Goal: Task Accomplishment & Management: Manage account settings

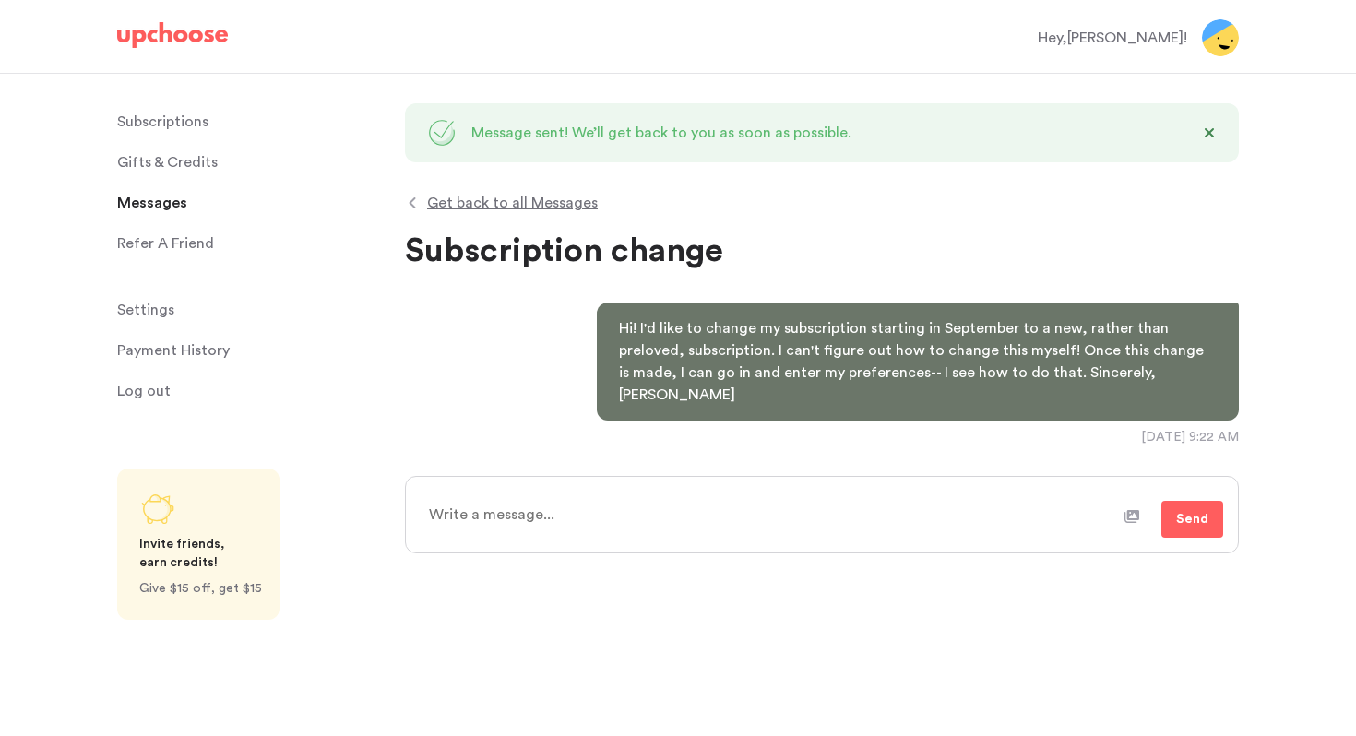
type textarea "x"
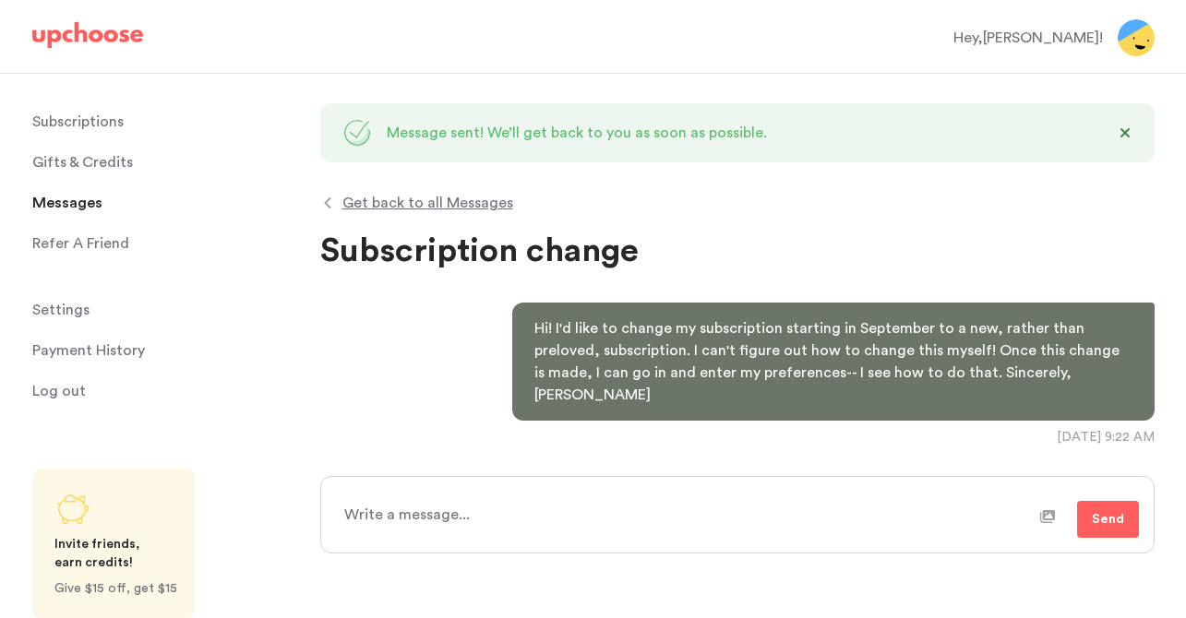
click at [78, 120] on p "Subscriptions" at bounding box center [77, 121] width 91 height 37
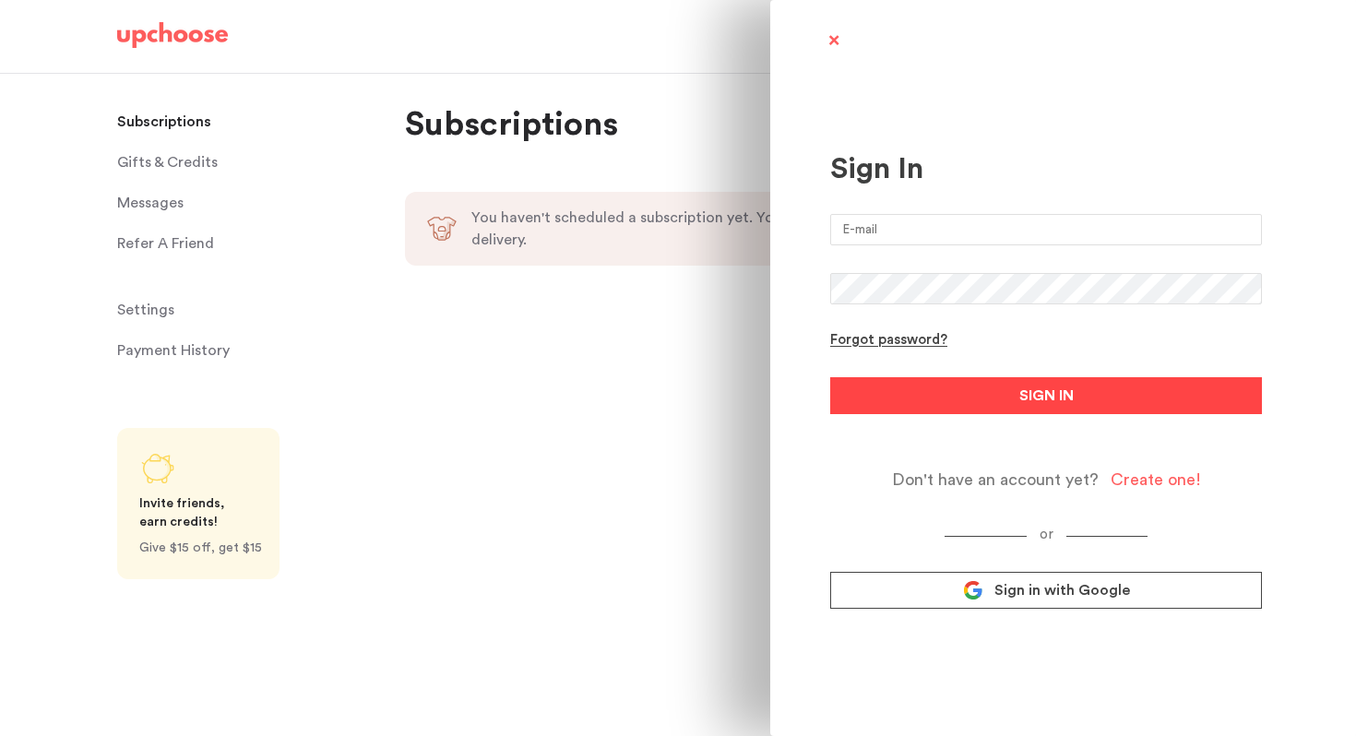
type input "[EMAIL_ADDRESS][PERSON_NAME][DOMAIN_NAME]"
click at [939, 393] on button "SIGN IN" at bounding box center [1046, 395] width 432 height 37
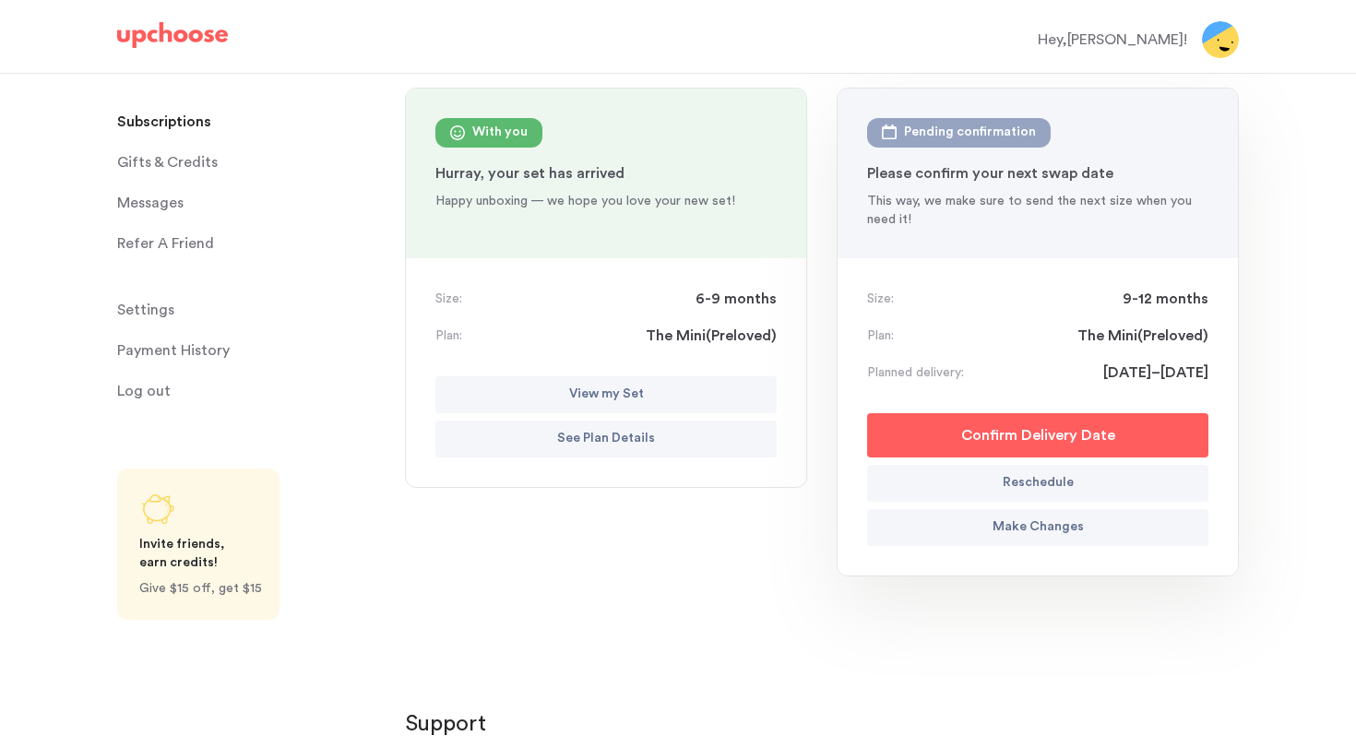
scroll to position [204, 0]
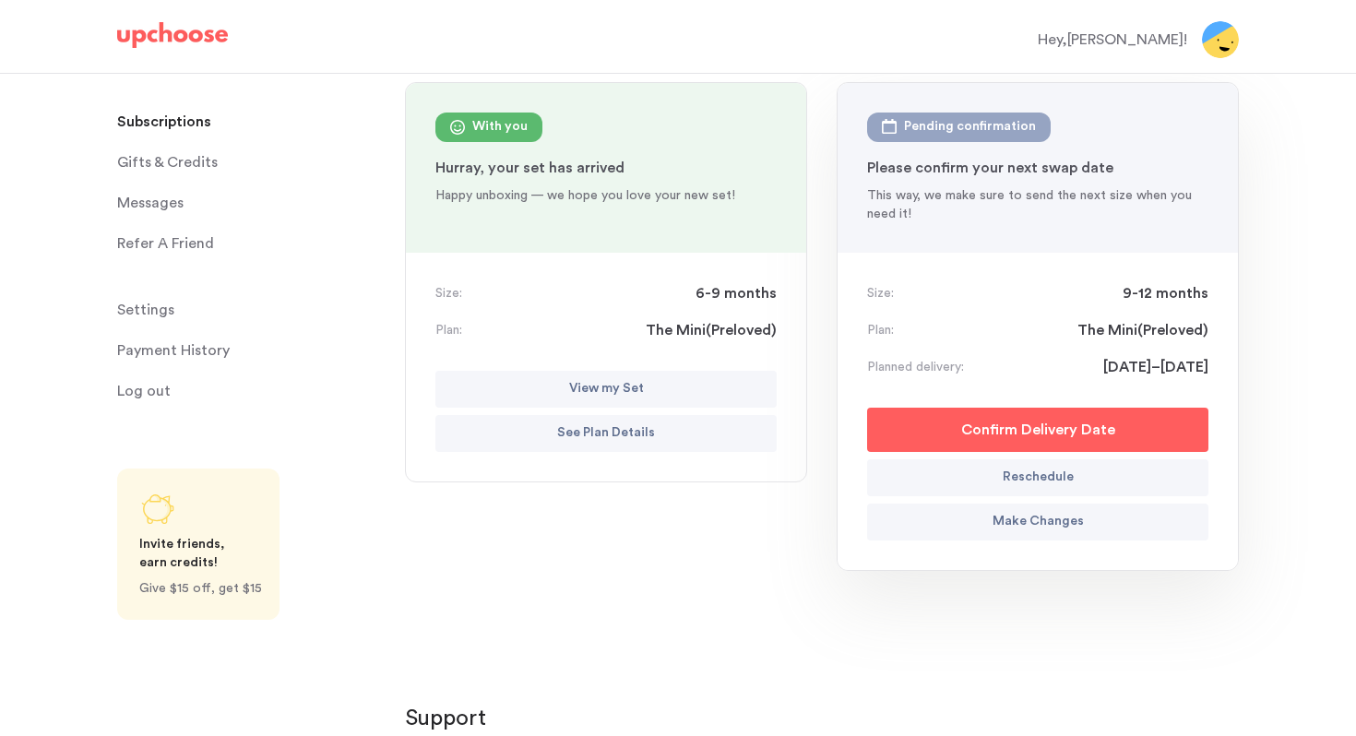
click at [1001, 515] on p "Make Changes" at bounding box center [1038, 522] width 91 height 22
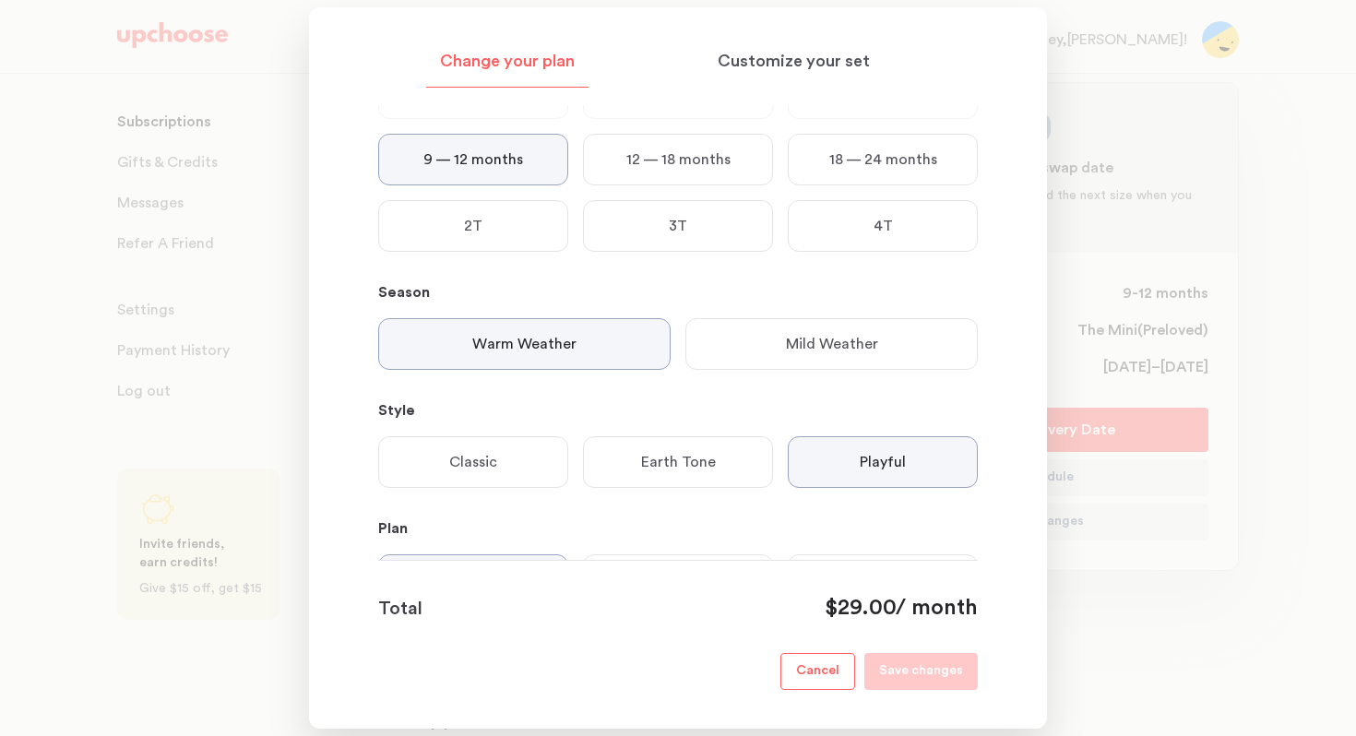
scroll to position [113, 0]
click at [835, 340] on p "Mild Weather" at bounding box center [832, 340] width 92 height 22
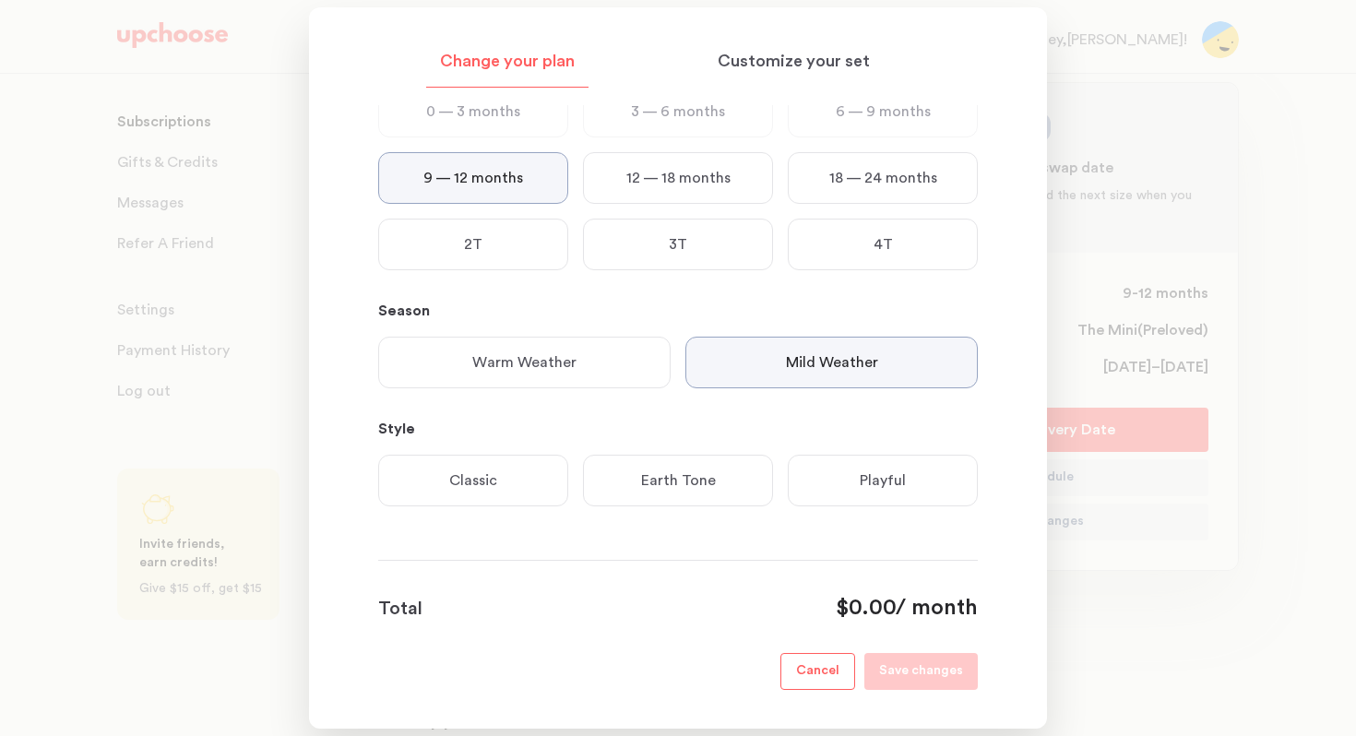
click at [870, 498] on div "Playful" at bounding box center [883, 481] width 190 height 52
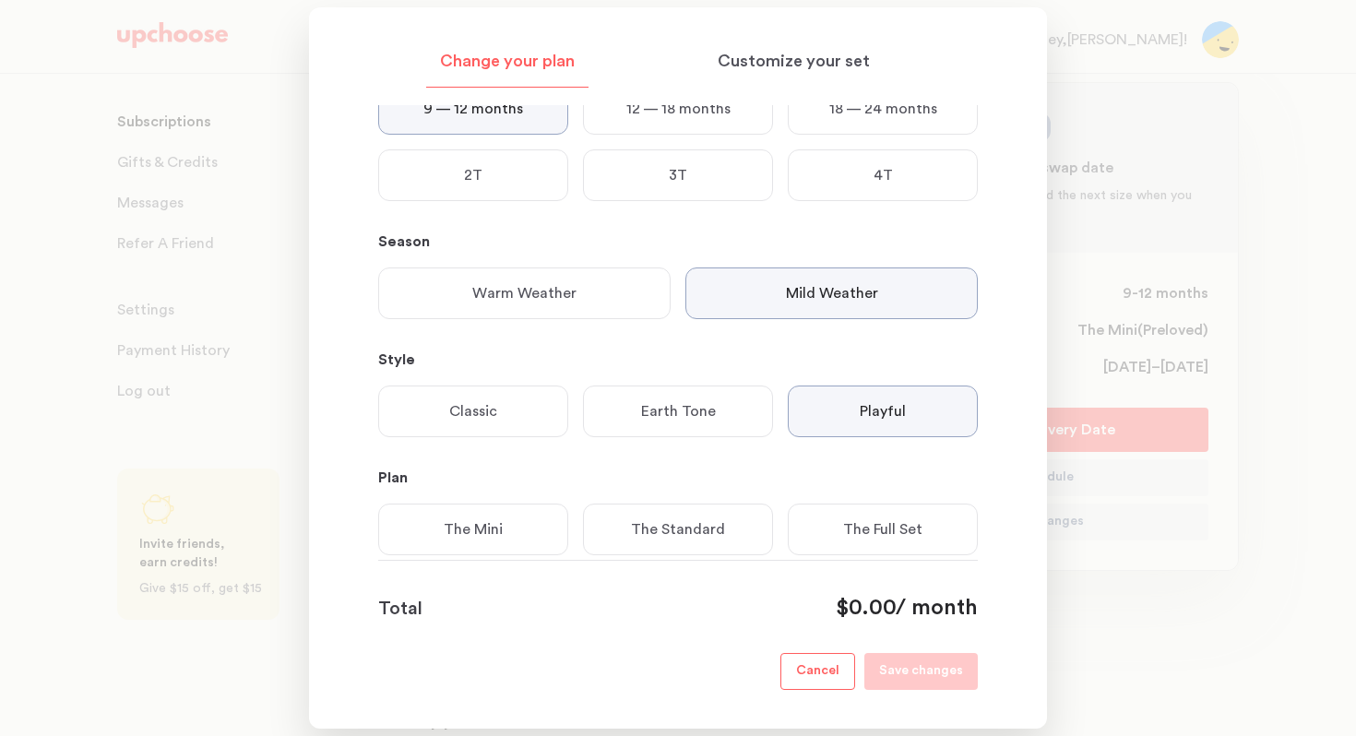
scroll to position [209, 0]
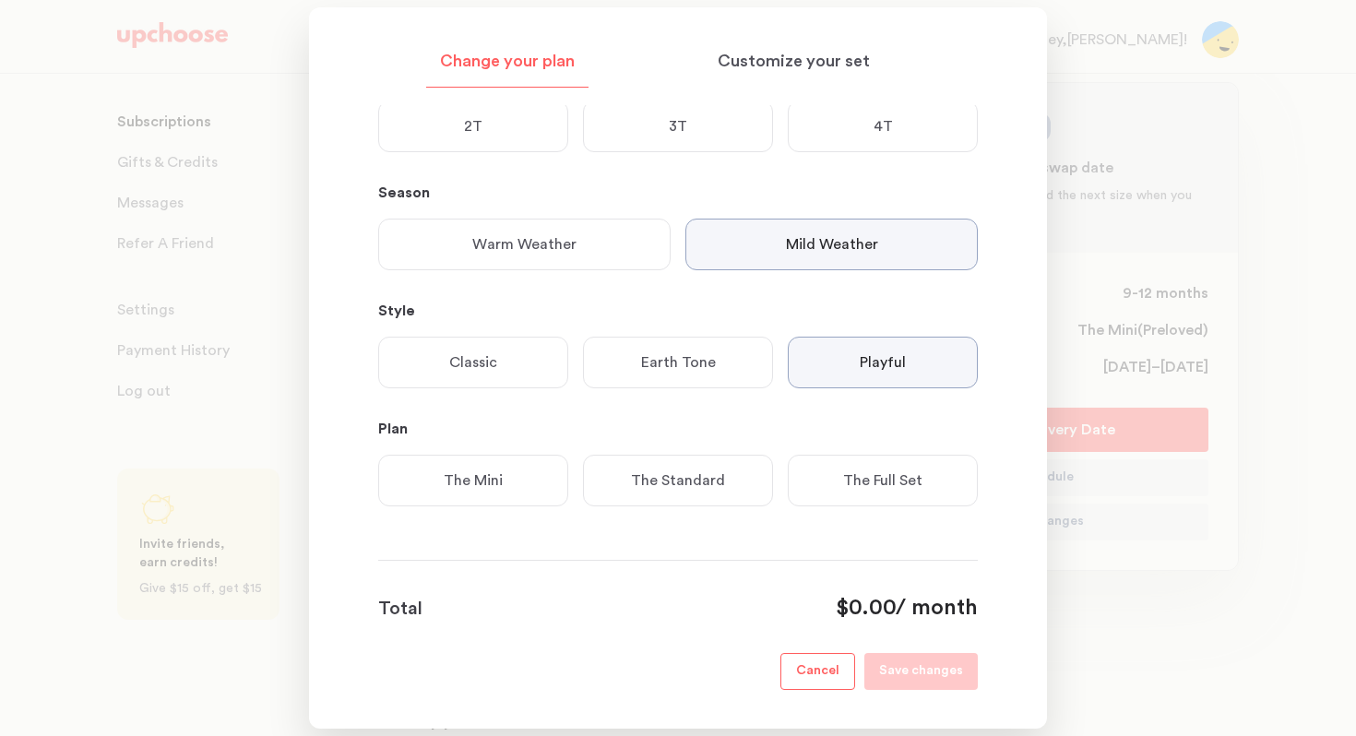
click at [507, 486] on div "The Mini" at bounding box center [473, 481] width 190 height 52
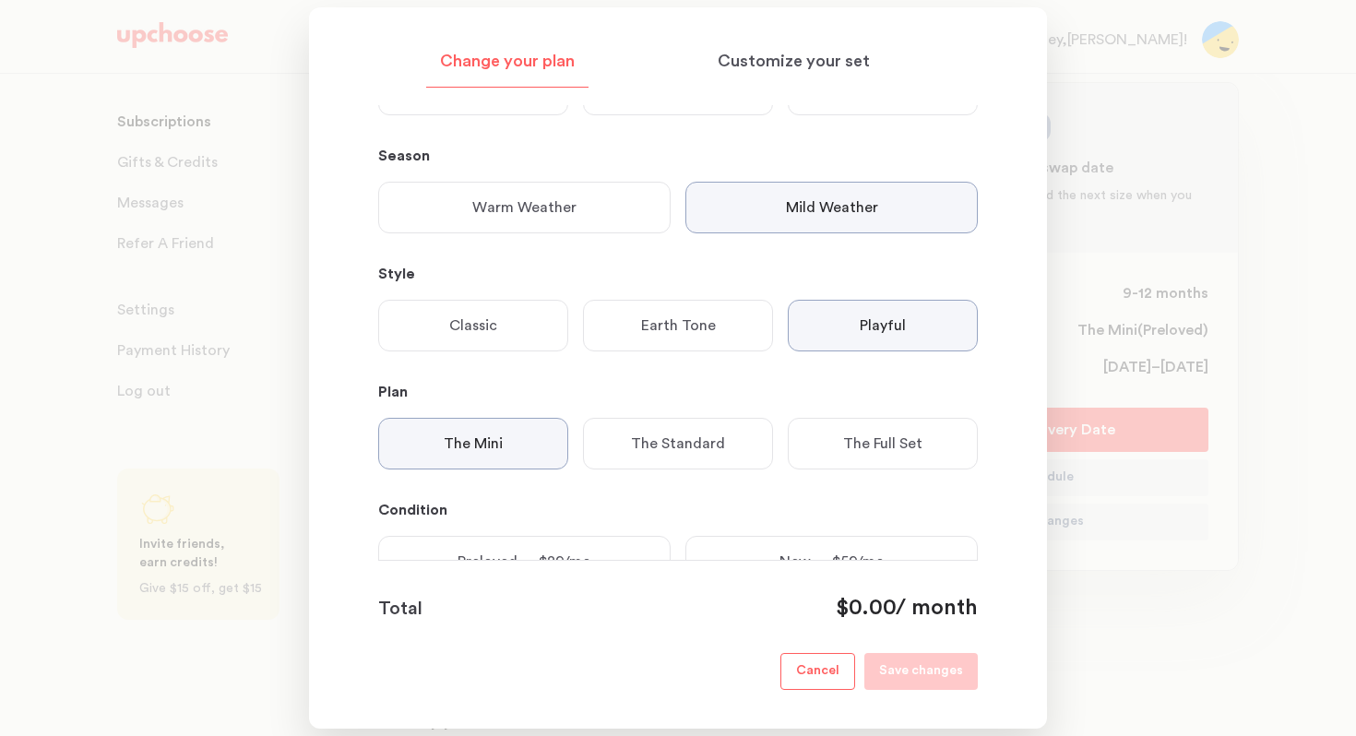
scroll to position [327, 0]
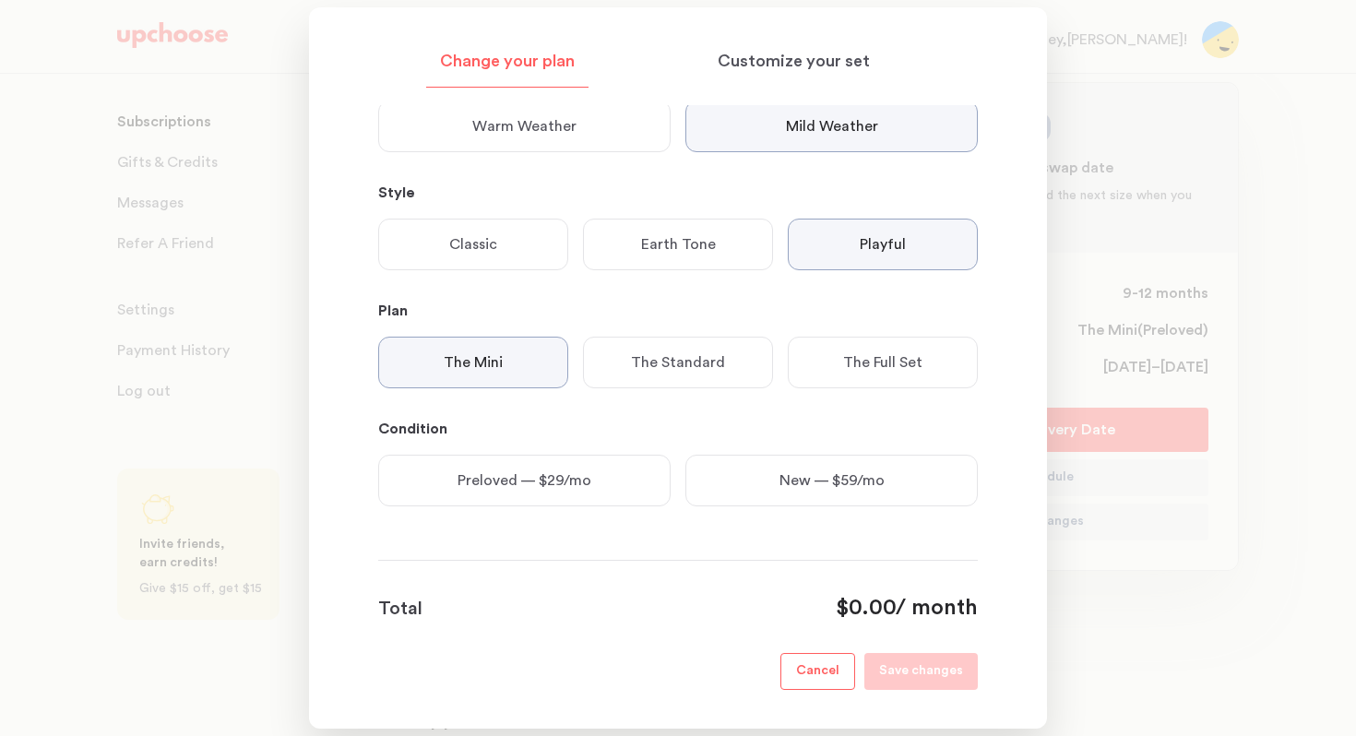
click at [798, 481] on p "New — $59/mo" at bounding box center [832, 481] width 105 height 22
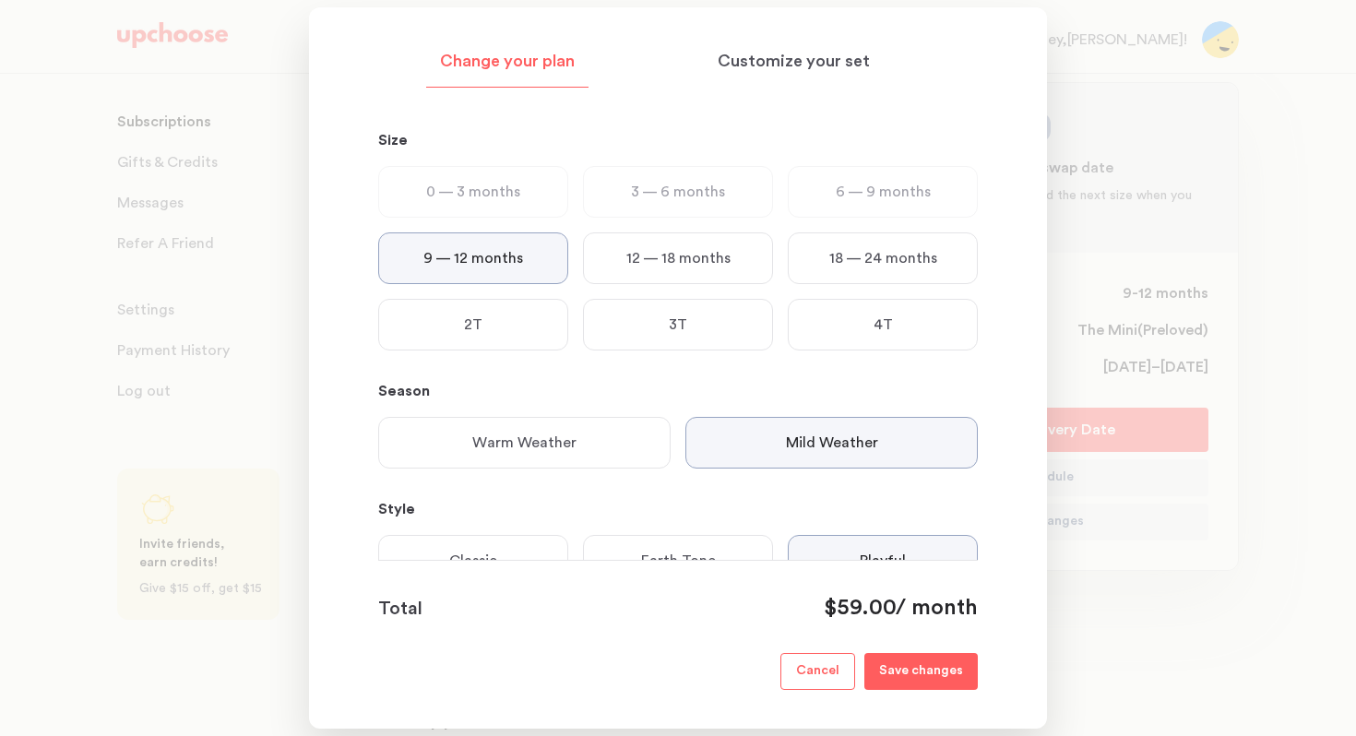
scroll to position [0, 0]
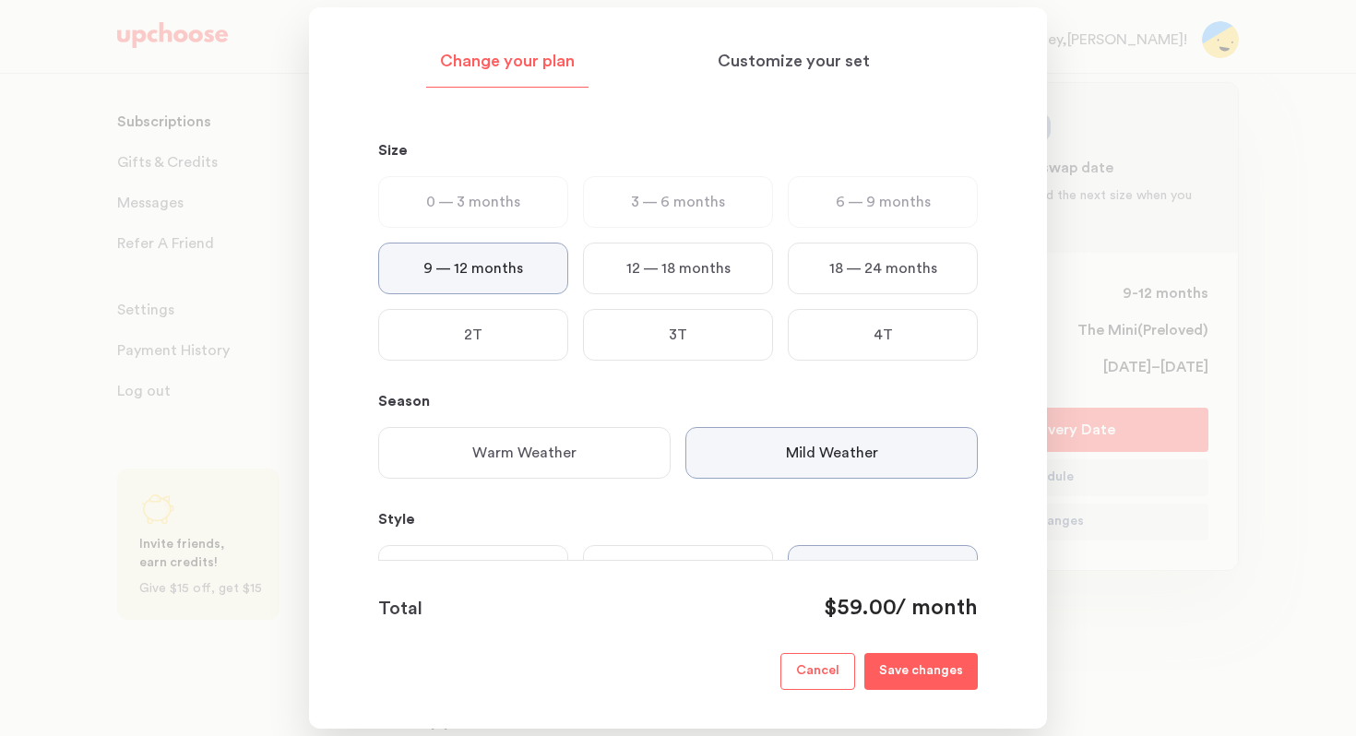
click at [919, 617] on p "Save changes" at bounding box center [921, 672] width 84 height 22
click at [822, 66] on p "Customize your set" at bounding box center [794, 62] width 152 height 22
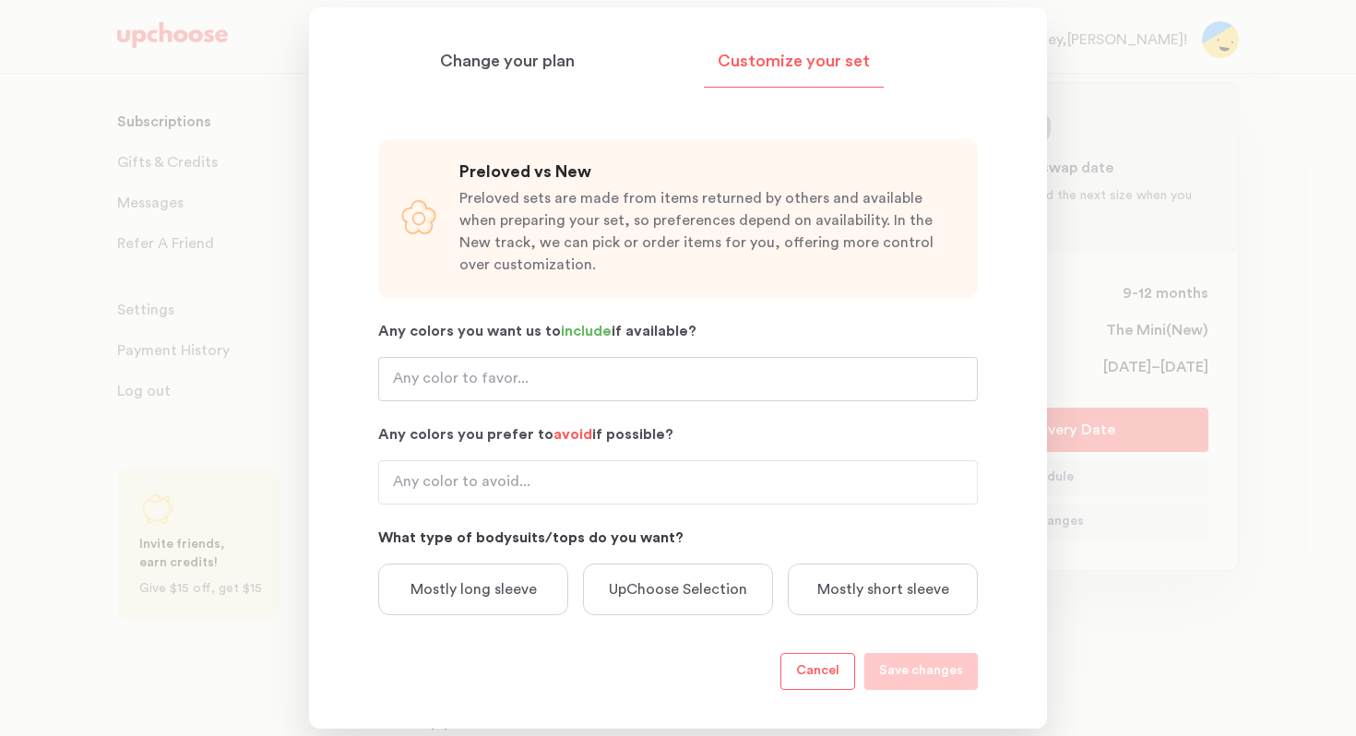
click at [740, 377] on input "Any colors you want us to include if available?" at bounding box center [678, 379] width 600 height 44
type input "p"
click at [408, 485] on input "Any colors you prefer to avoid if possible?" at bounding box center [678, 482] width 600 height 44
type input "r"
type input "red, yellow, orange, pastels"
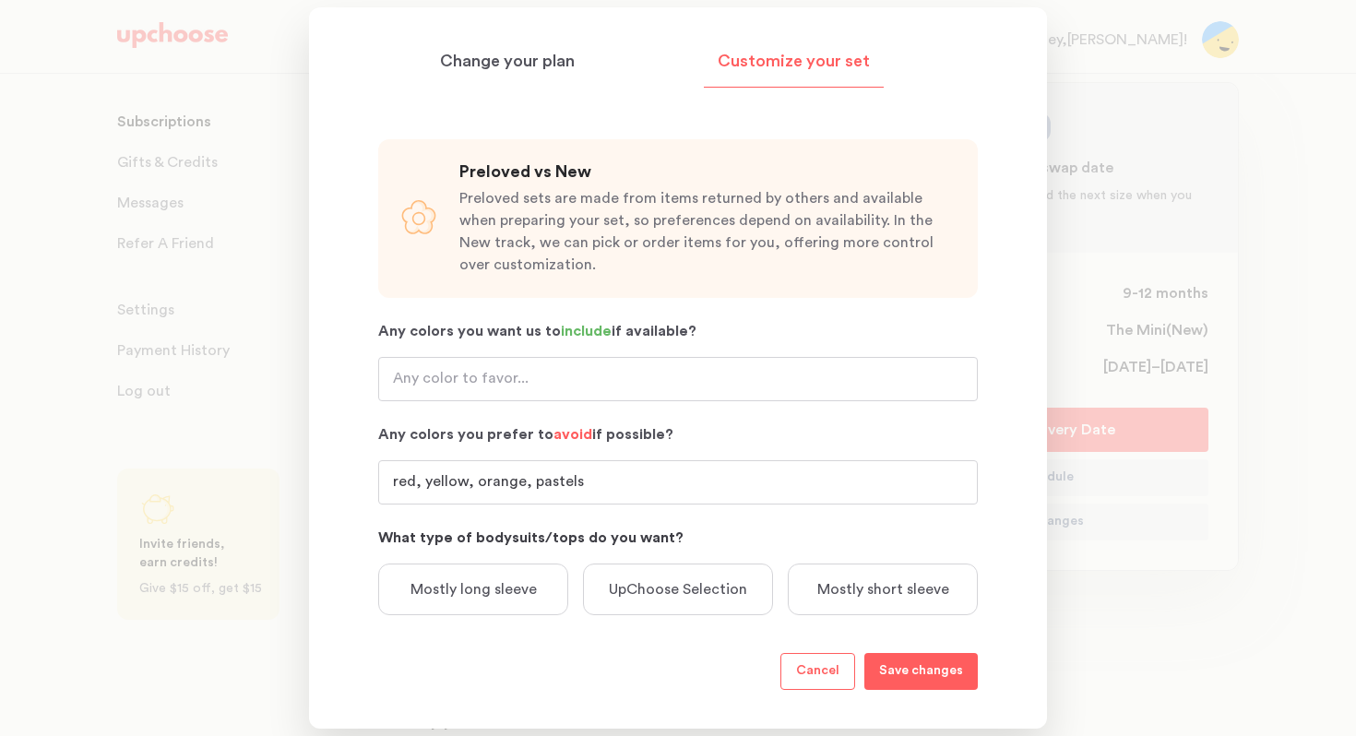
click at [443, 382] on input "Any colors you want us to include if available?" at bounding box center [678, 379] width 600 height 44
type input "e"
click at [623, 485] on input "red, yellow, orange, pastels" at bounding box center [678, 482] width 600 height 44
type input "red, yellow, orange, pastels, bright pink, bright purple"
click at [439, 378] on input "Any colors you want us to include if available?" at bounding box center [678, 379] width 600 height 44
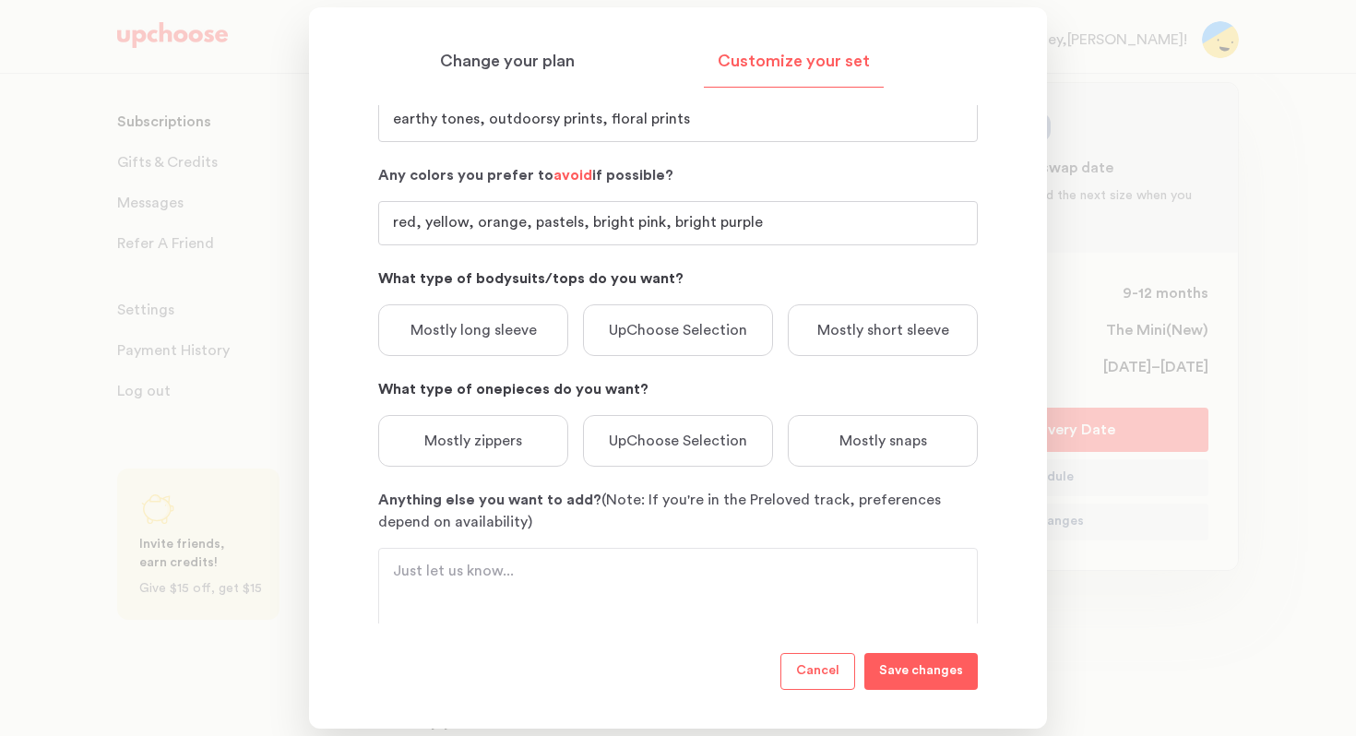
scroll to position [263, 0]
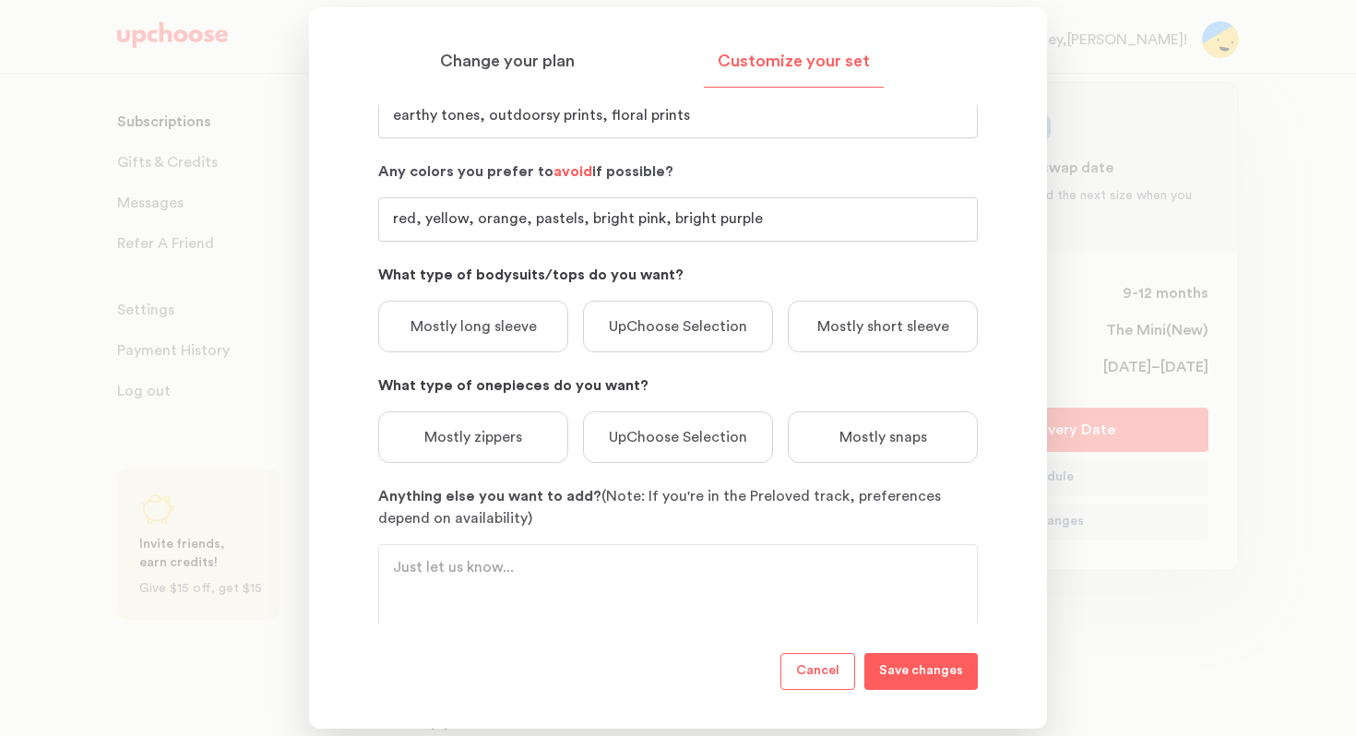
type input "earthy tones, outdoorsy prints, floral prints"
click at [513, 322] on p "Mostly long sleeve" at bounding box center [474, 327] width 126 height 22
click at [486, 435] on p "Mostly zippers" at bounding box center [473, 437] width 98 height 22
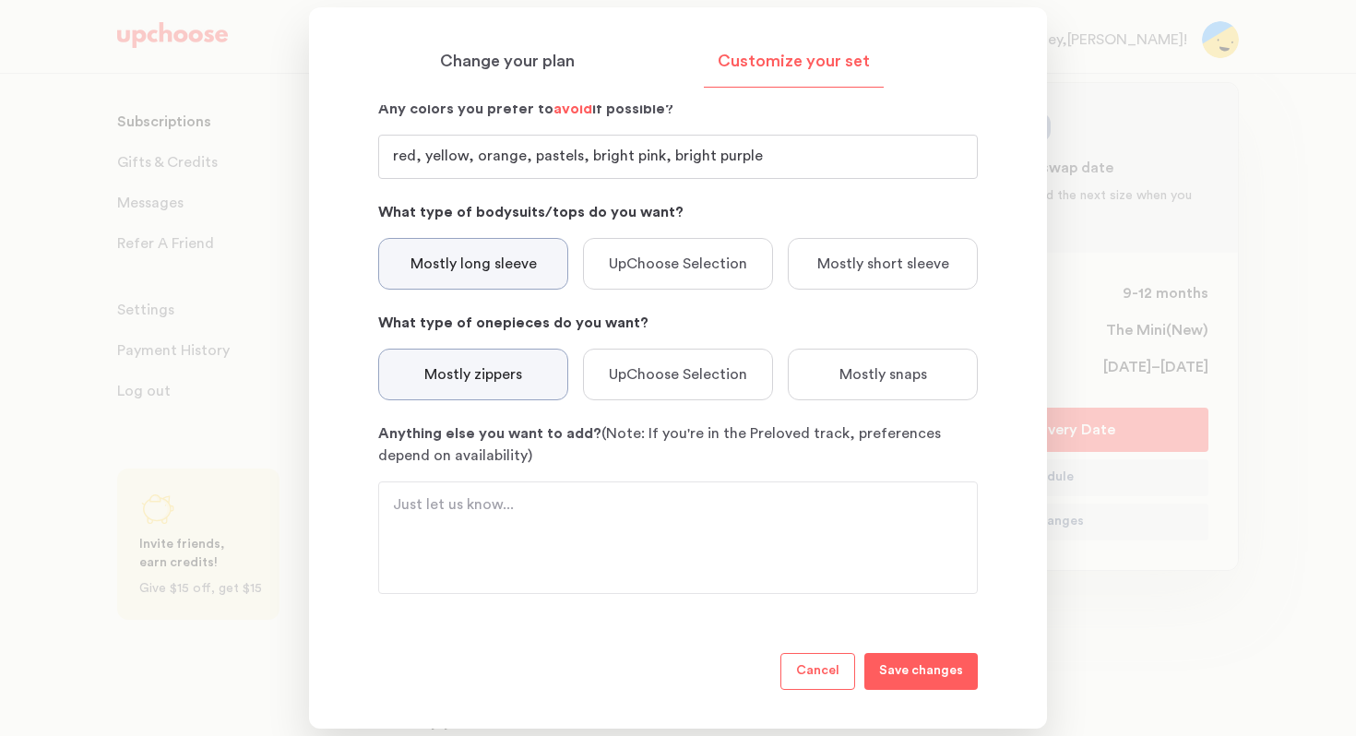
scroll to position [319, 0]
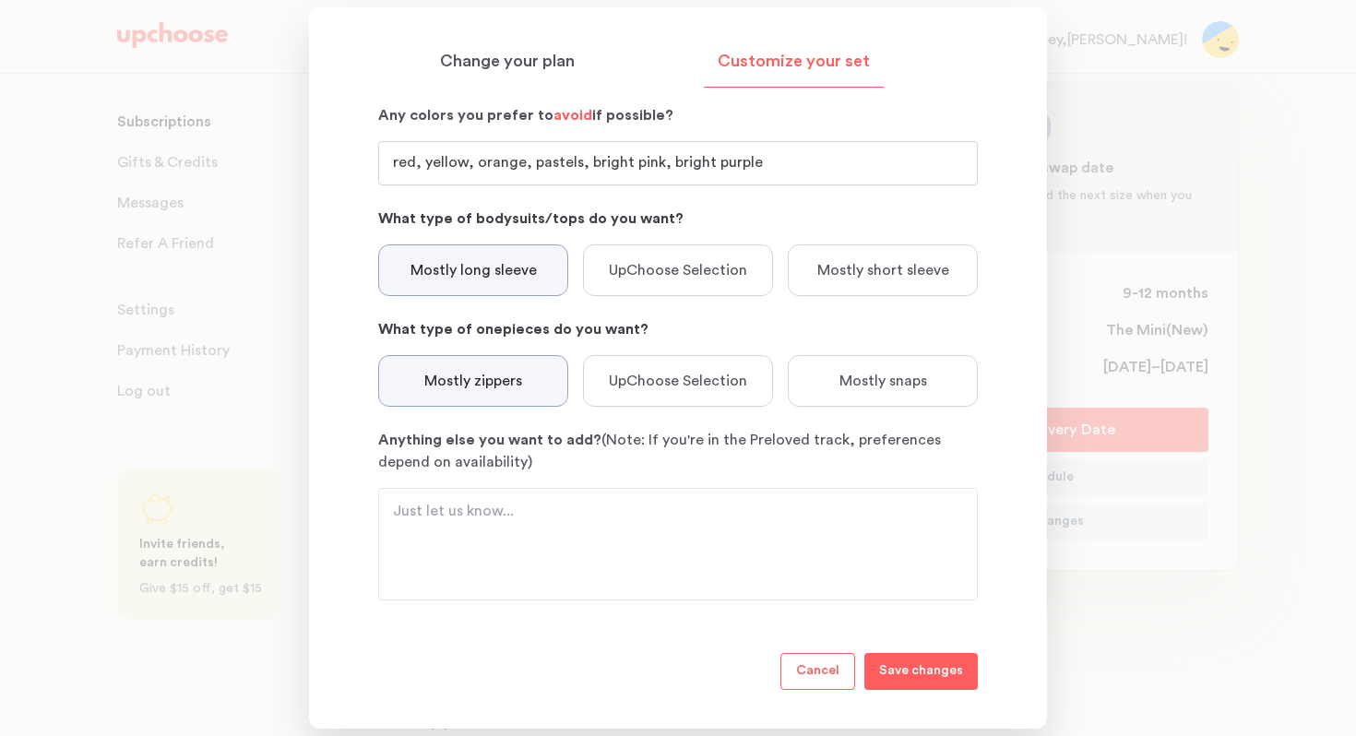
click at [400, 509] on textarea "Anything else you want to add? (Note: If you're in the Preloved track, preferen…" at bounding box center [678, 544] width 570 height 89
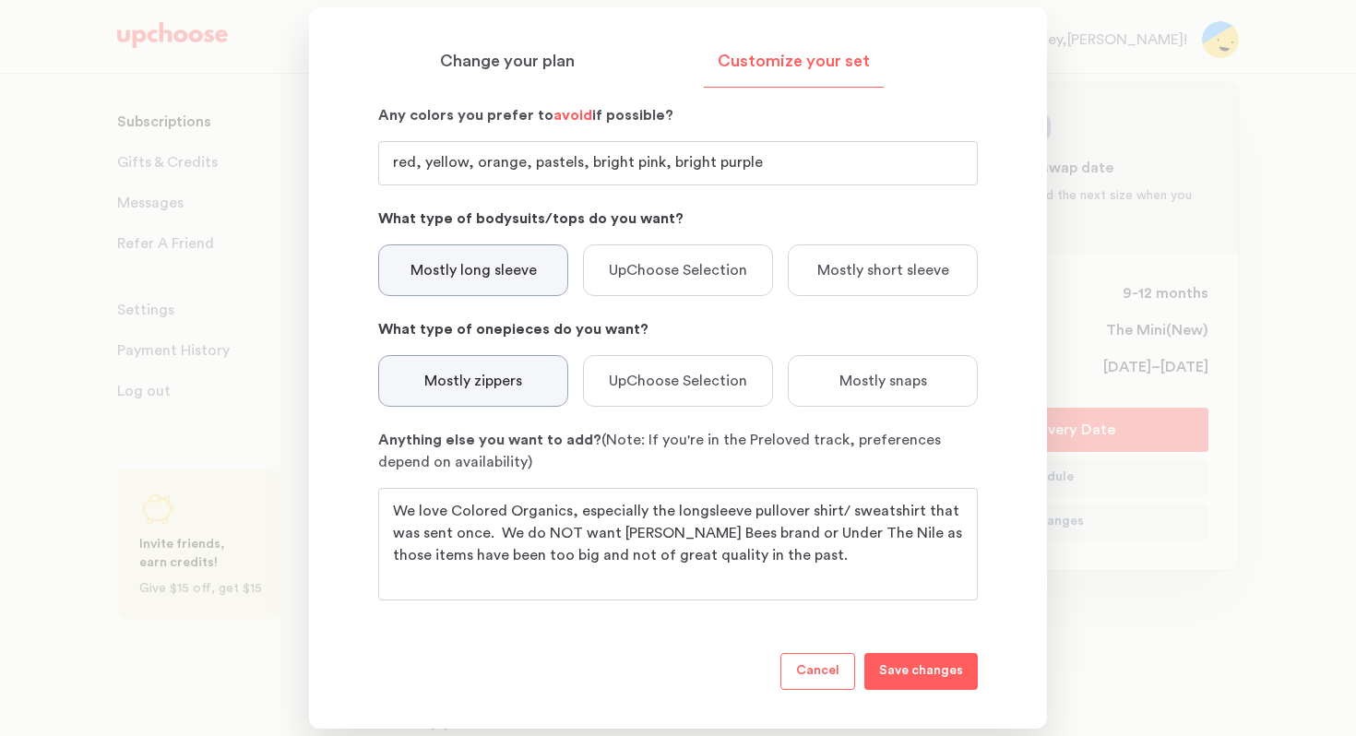
type textarea "We love Colored Organics, especially the longsleeve pullover shirt/ sweatshirt …"
drag, startPoint x: 773, startPoint y: 168, endPoint x: 582, endPoint y: 168, distance: 191.0
click at [582, 168] on input "red, yellow, orange, pastels, bright pink, bright purple" at bounding box center [678, 163] width 600 height 44
drag, startPoint x: 641, startPoint y: 168, endPoint x: 531, endPoint y: 169, distance: 109.8
click at [531, 169] on input "red, yellow, orange, pastel pink," at bounding box center [678, 163] width 600 height 44
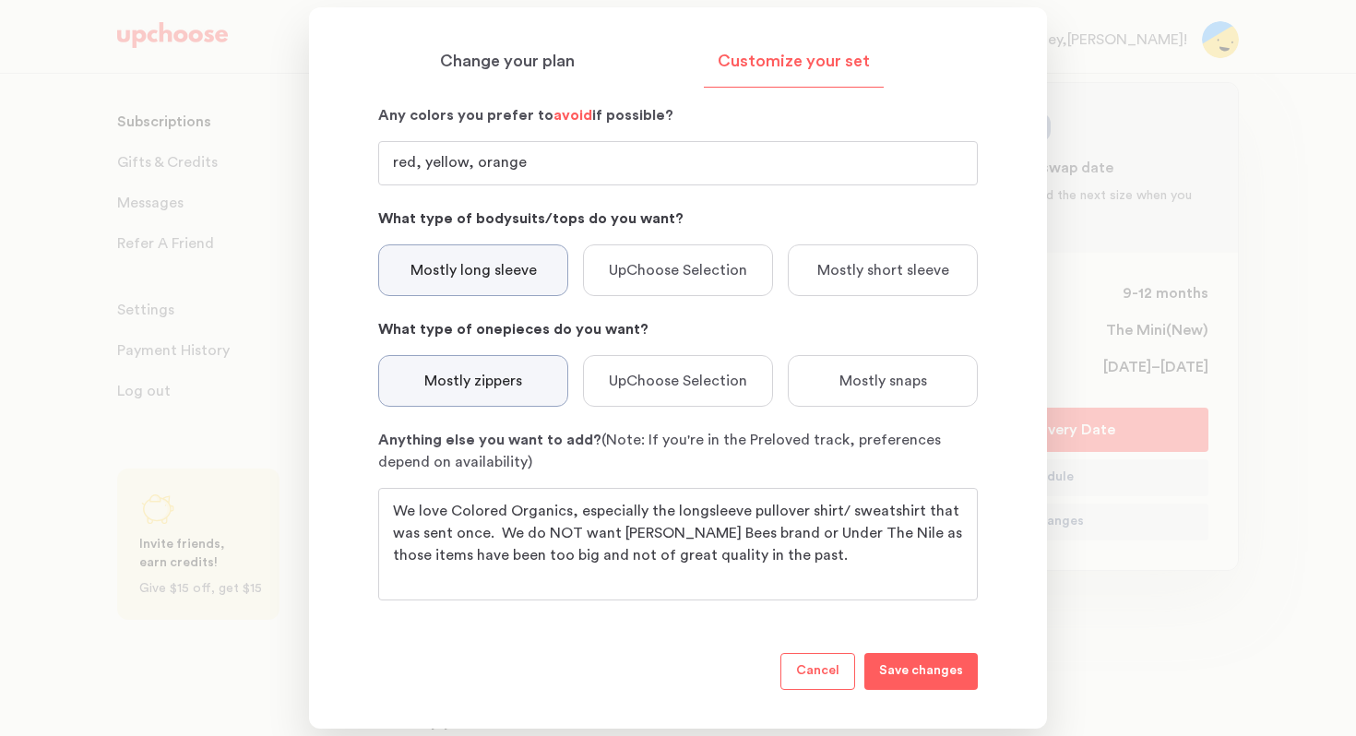
scroll to position [326, 0]
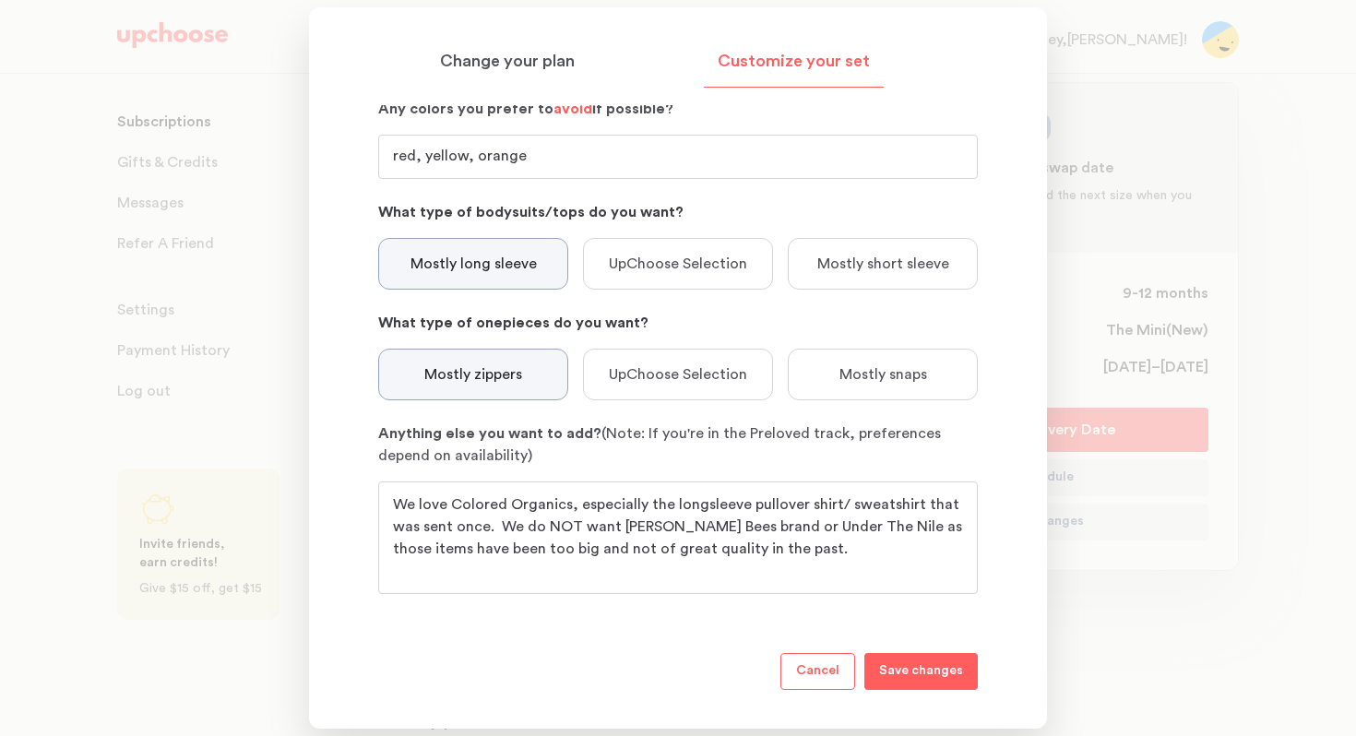
type input "red, yellow, orange"
click at [936, 617] on p "Save changes" at bounding box center [921, 672] width 84 height 22
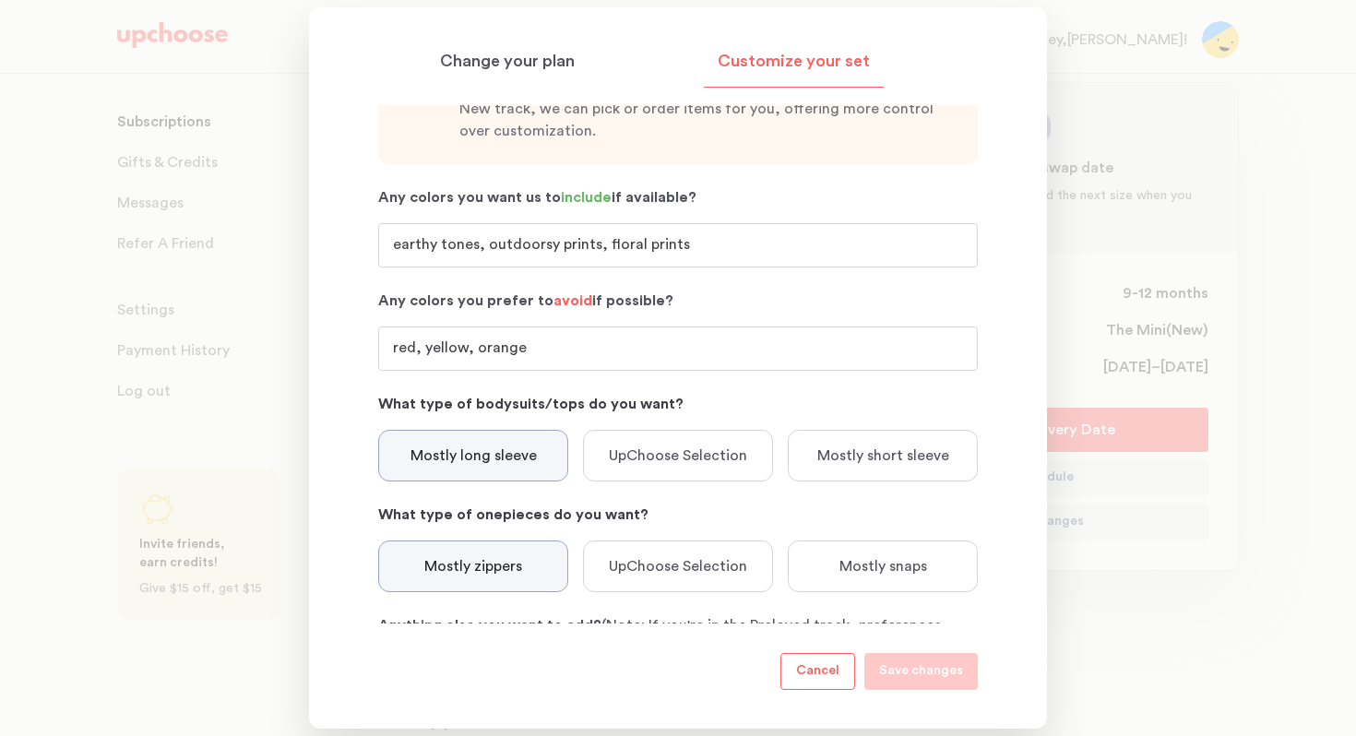
scroll to position [0, 0]
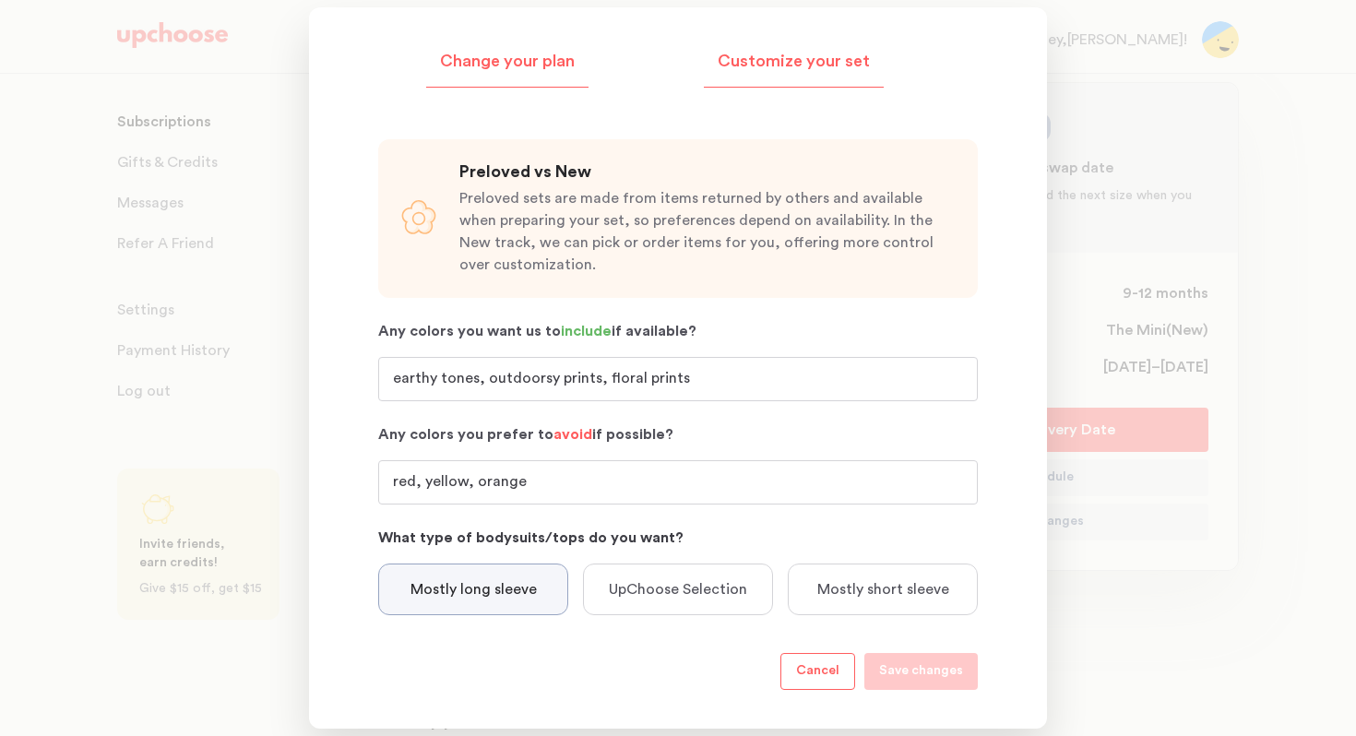
click at [516, 63] on p "Change your plan" at bounding box center [507, 62] width 135 height 22
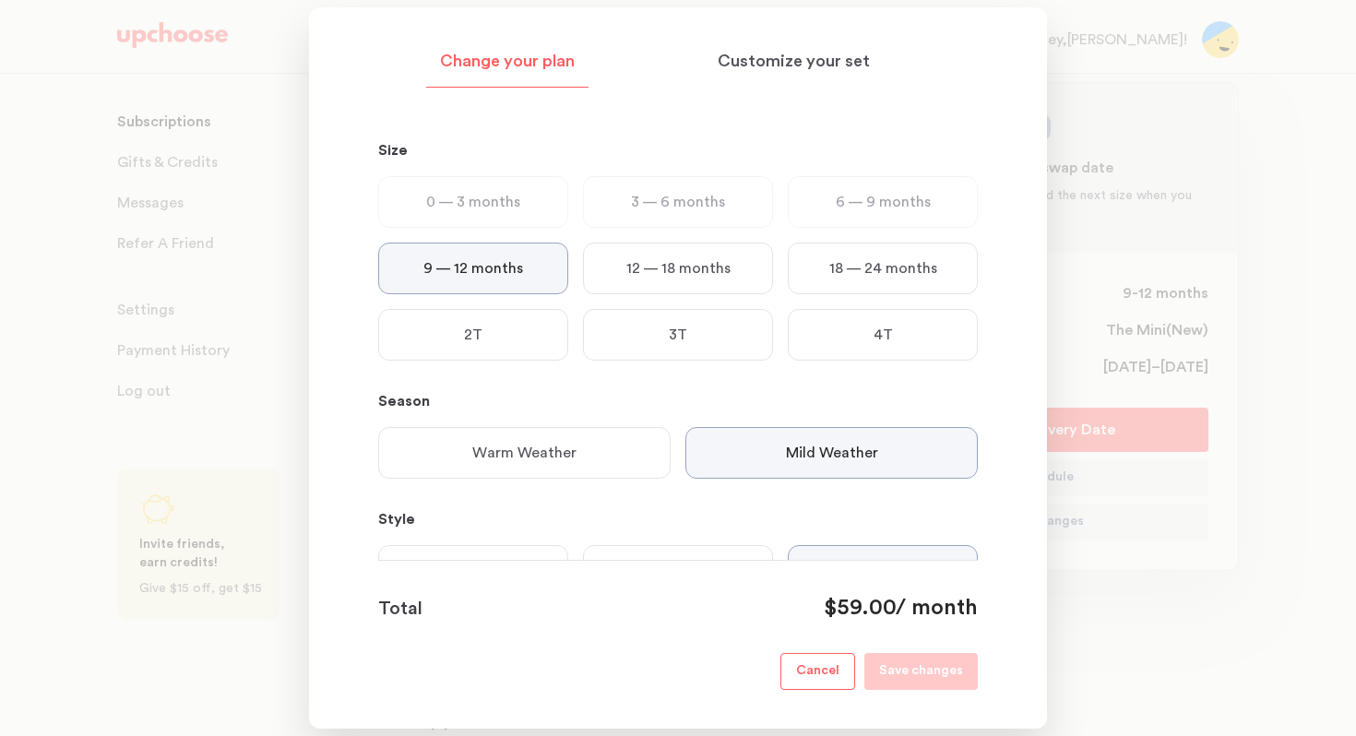
scroll to position [327, 0]
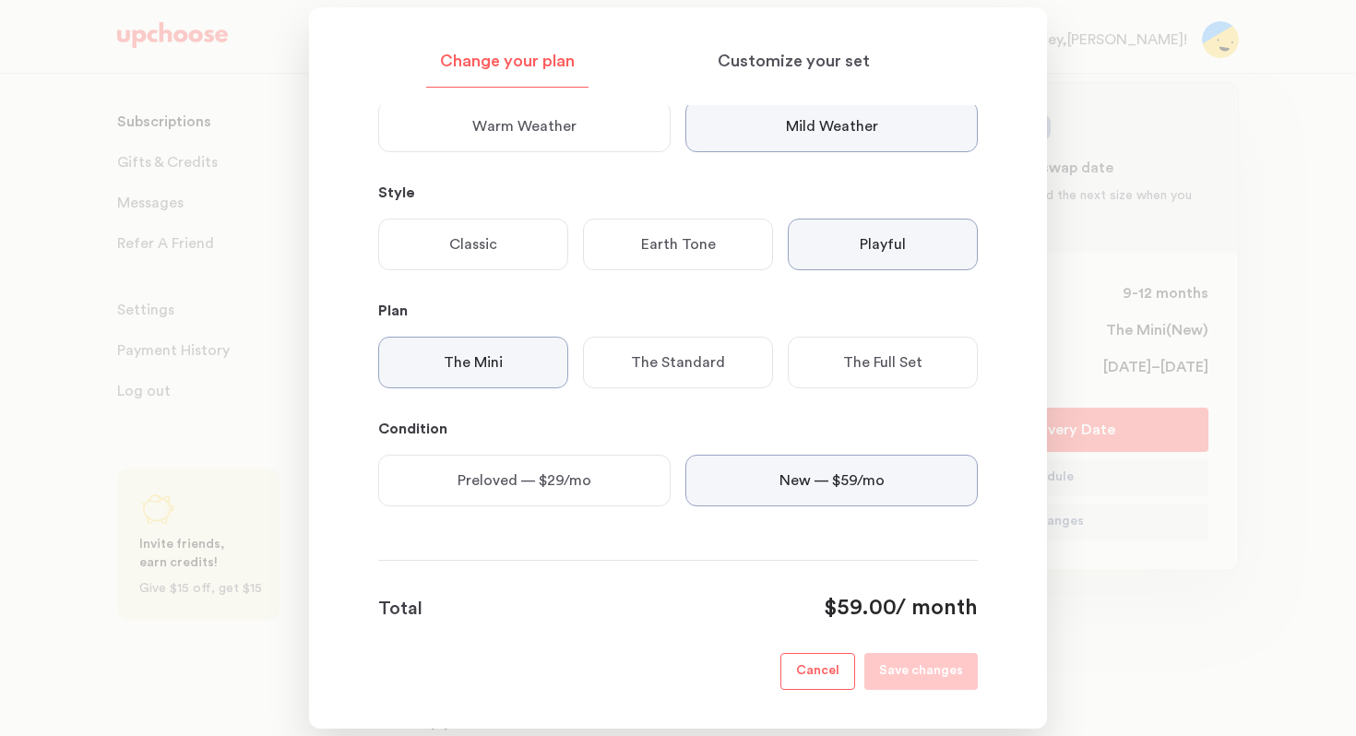
click at [1167, 128] on div at bounding box center [678, 368] width 1356 height 736
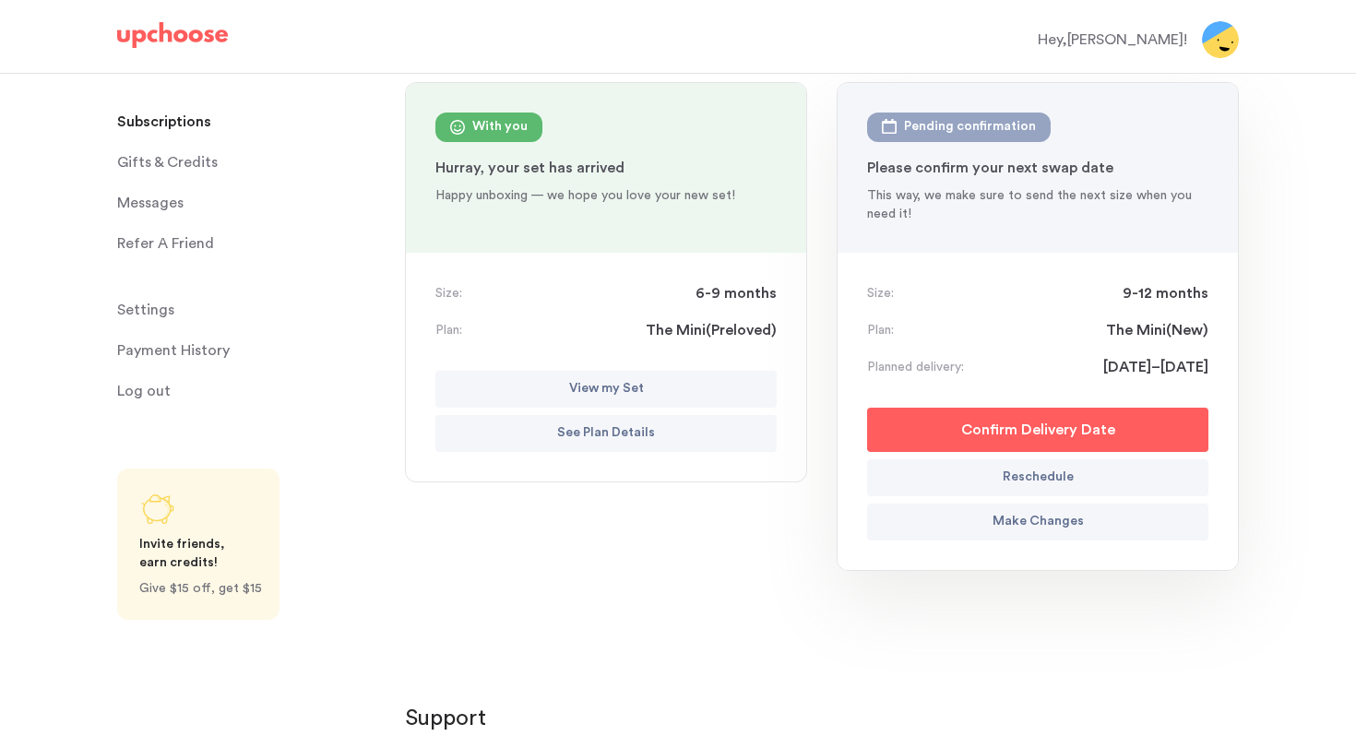
click at [569, 388] on p "View my Set" at bounding box center [606, 389] width 75 height 22
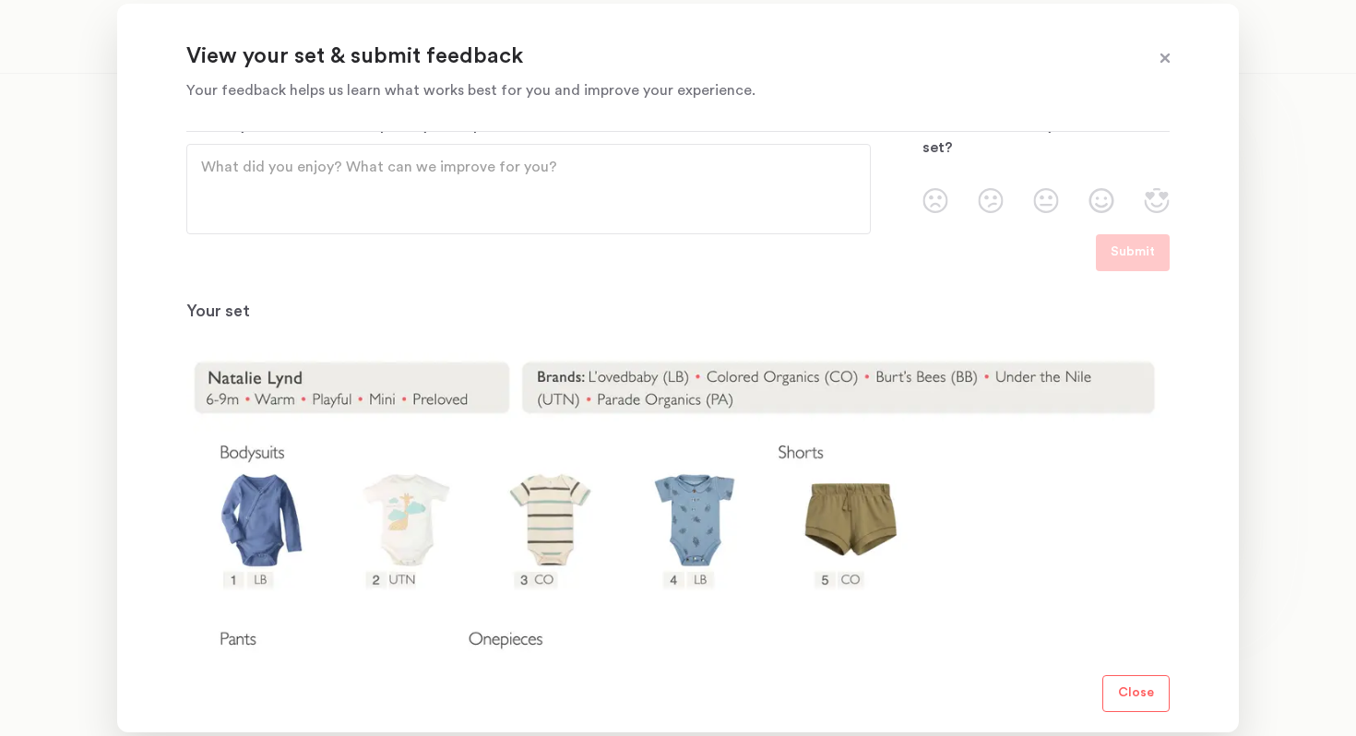
scroll to position [0, 0]
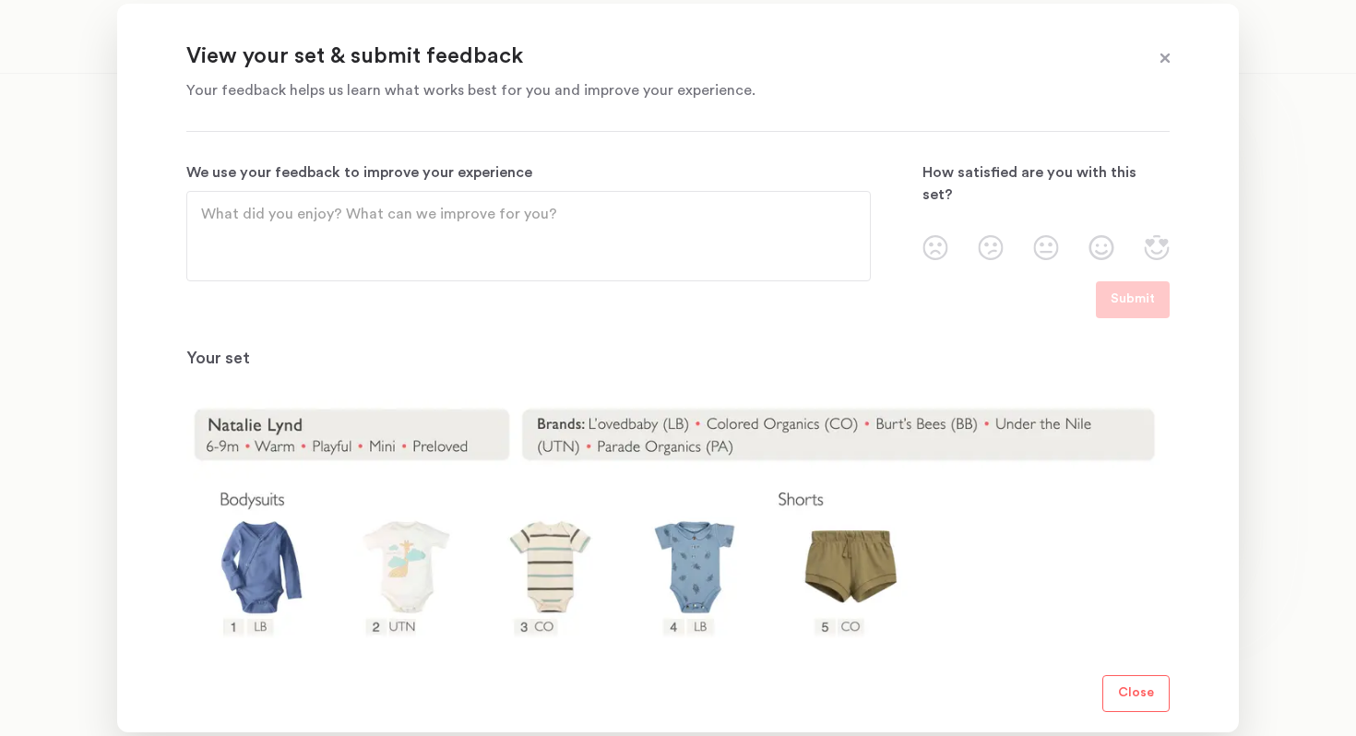
click at [1164, 62] on span at bounding box center [1165, 59] width 24 height 24
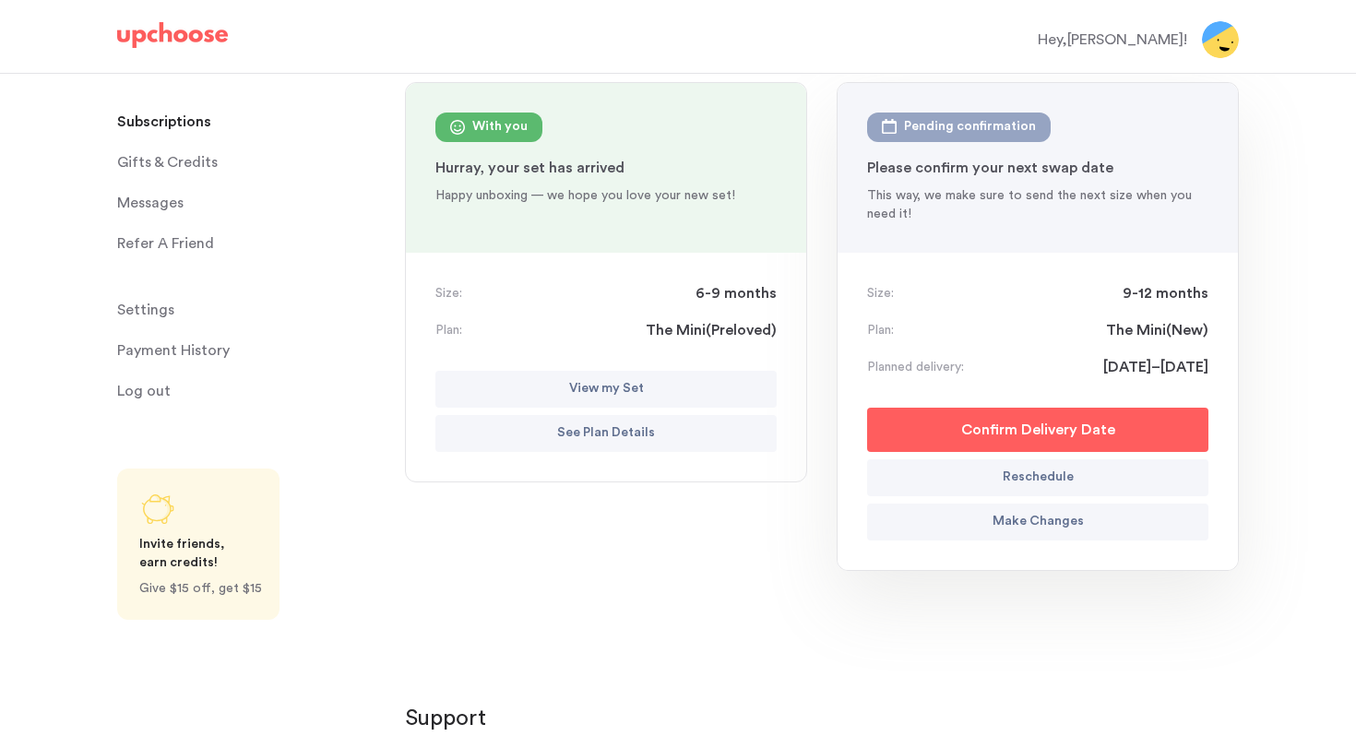
click at [985, 527] on button "Make Changes" at bounding box center [1037, 522] width 341 height 37
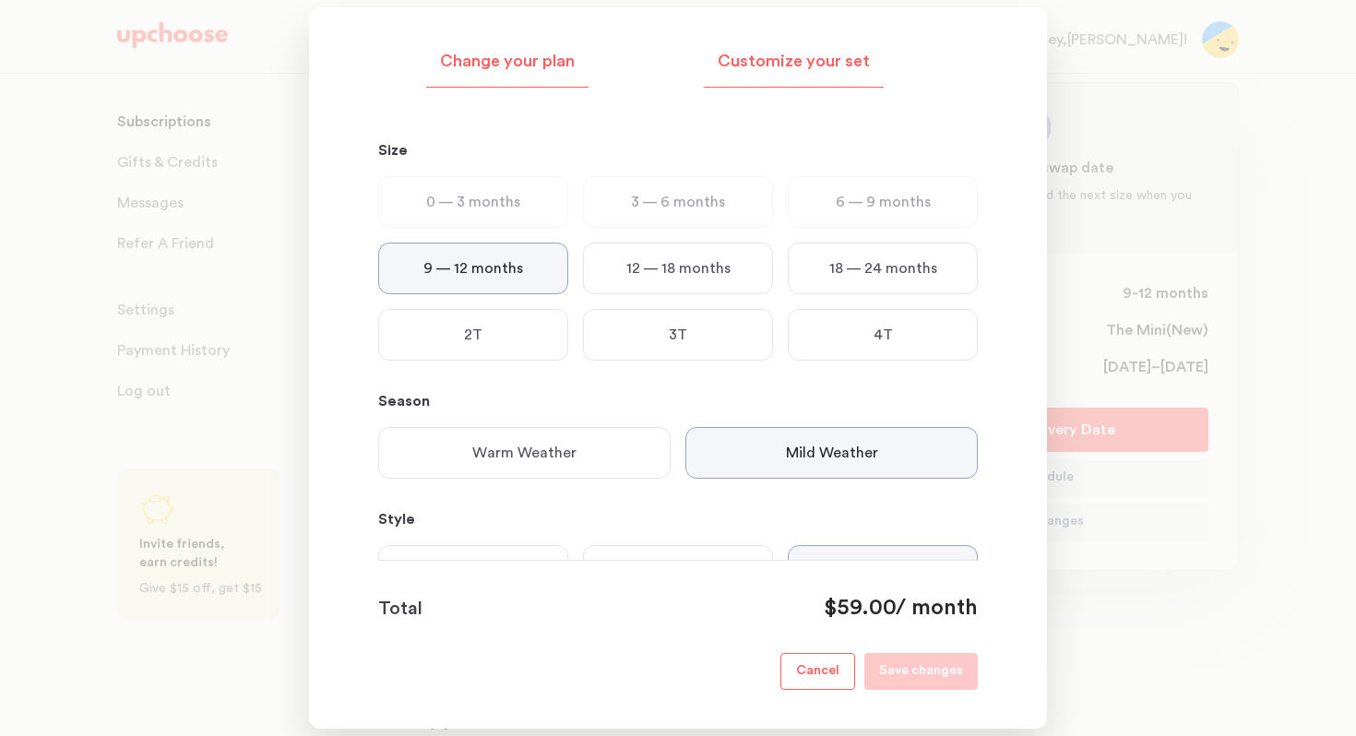
click at [778, 54] on p "Customize your set" at bounding box center [794, 62] width 152 height 22
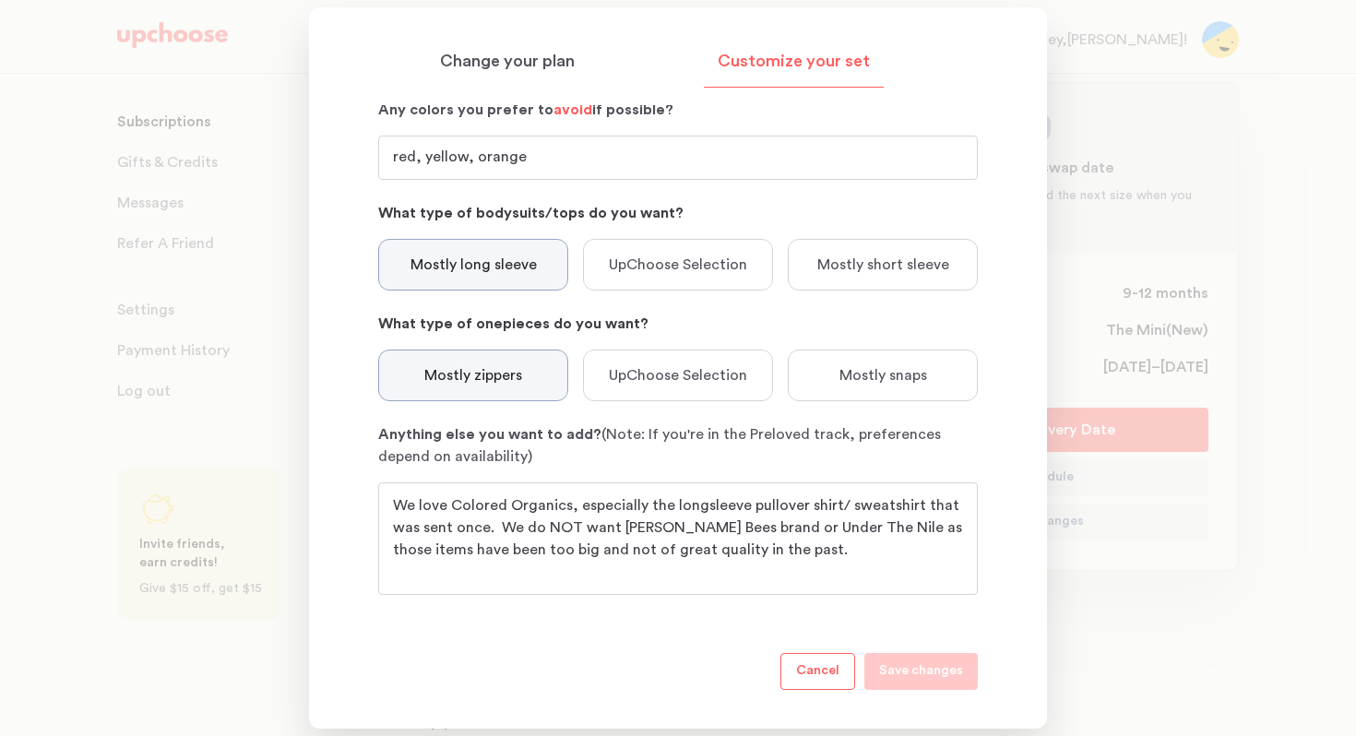
scroll to position [326, 0]
click at [567, 505] on textarea "We love Colored Organics, especially the longsleeve pullover shirt/ sweatshirt …" at bounding box center [678, 538] width 570 height 89
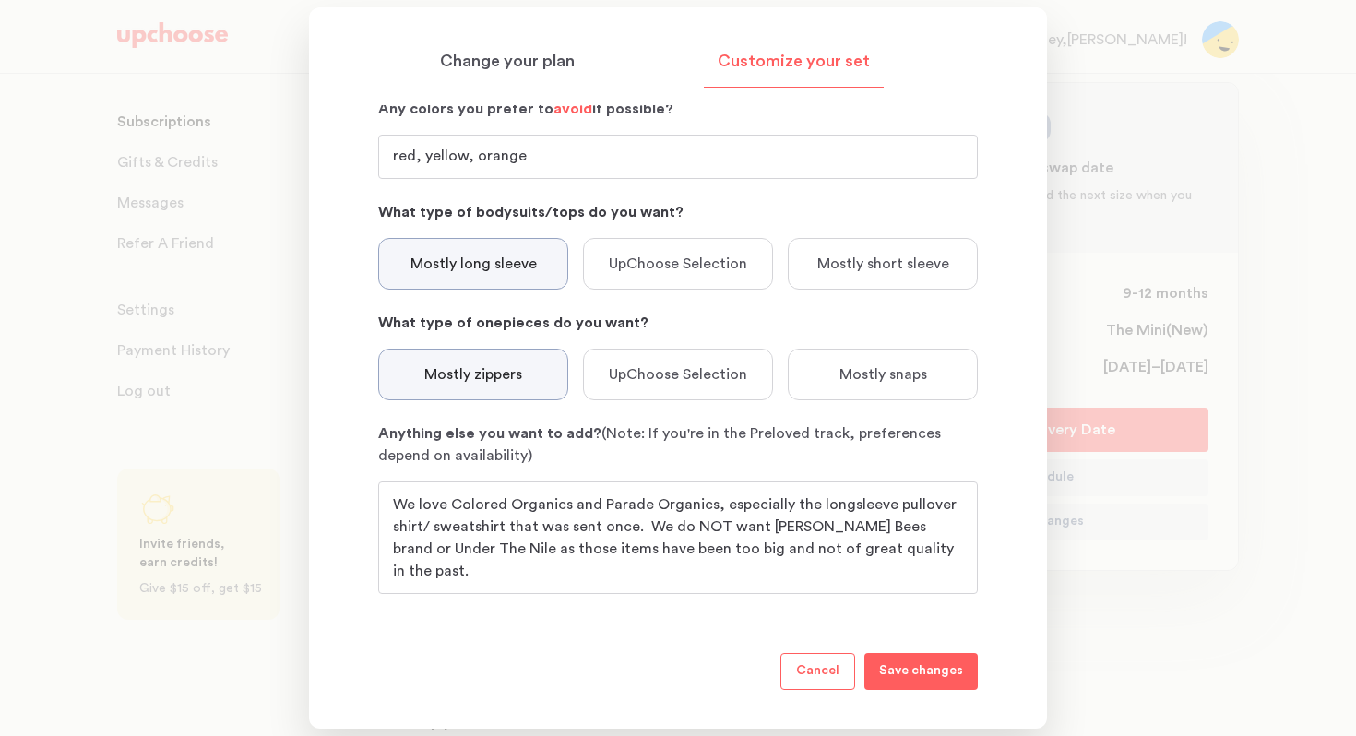
click at [852, 513] on textarea "We love Colored Organics and Parade Organics, especially the longsleeve pullove…" at bounding box center [678, 538] width 570 height 89
click at [507, 530] on textarea "We love Colored Organics and Parade Organics, especially the longsleeve pullove…" at bounding box center [678, 538] width 570 height 89
drag, startPoint x: 925, startPoint y: 530, endPoint x: 841, endPoint y: 531, distance: 84.9
click at [841, 531] on textarea "We love Colored Organics and Parade Organics, especially the longsleeve pullove…" at bounding box center [678, 538] width 570 height 89
type textarea "We love Colored Organics and Parade Organics, especially the longsleeve pullove…"
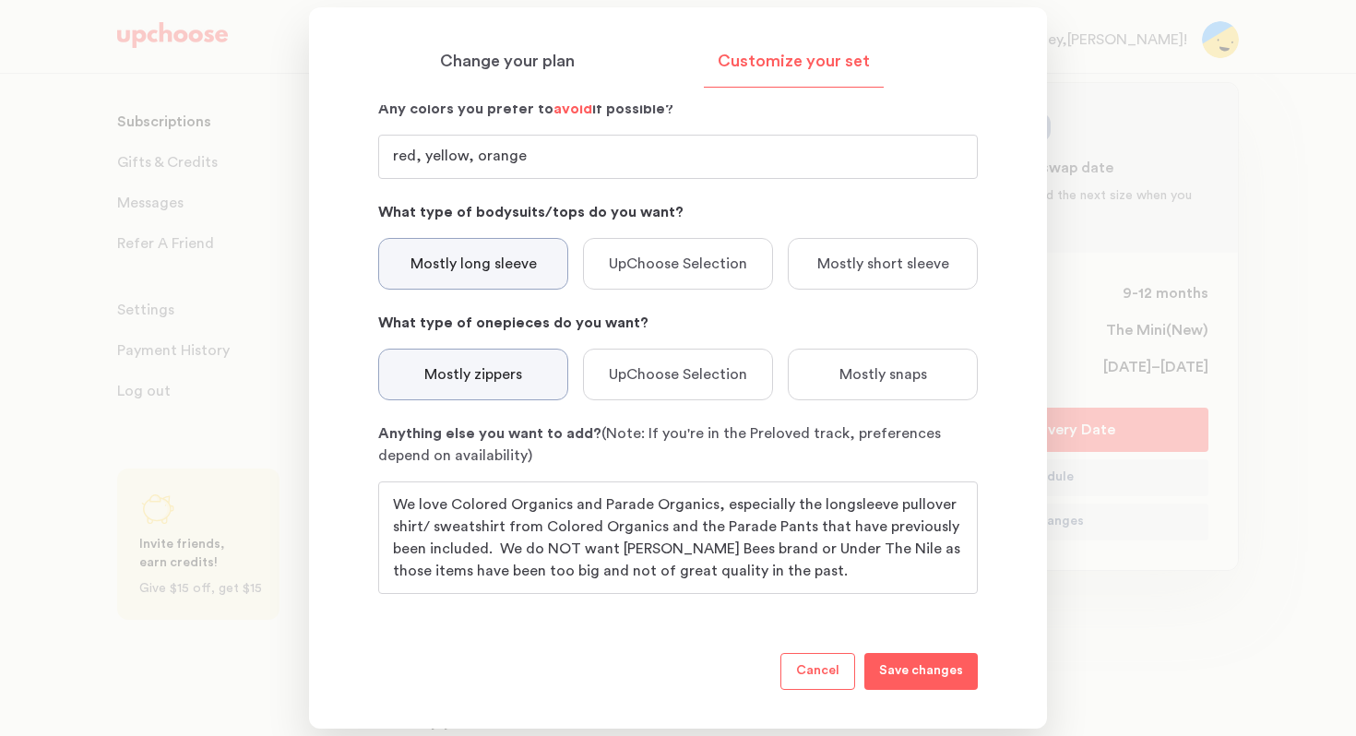
click at [944, 617] on p "Save changes" at bounding box center [921, 672] width 84 height 22
click at [1185, 543] on div at bounding box center [678, 368] width 1356 height 736
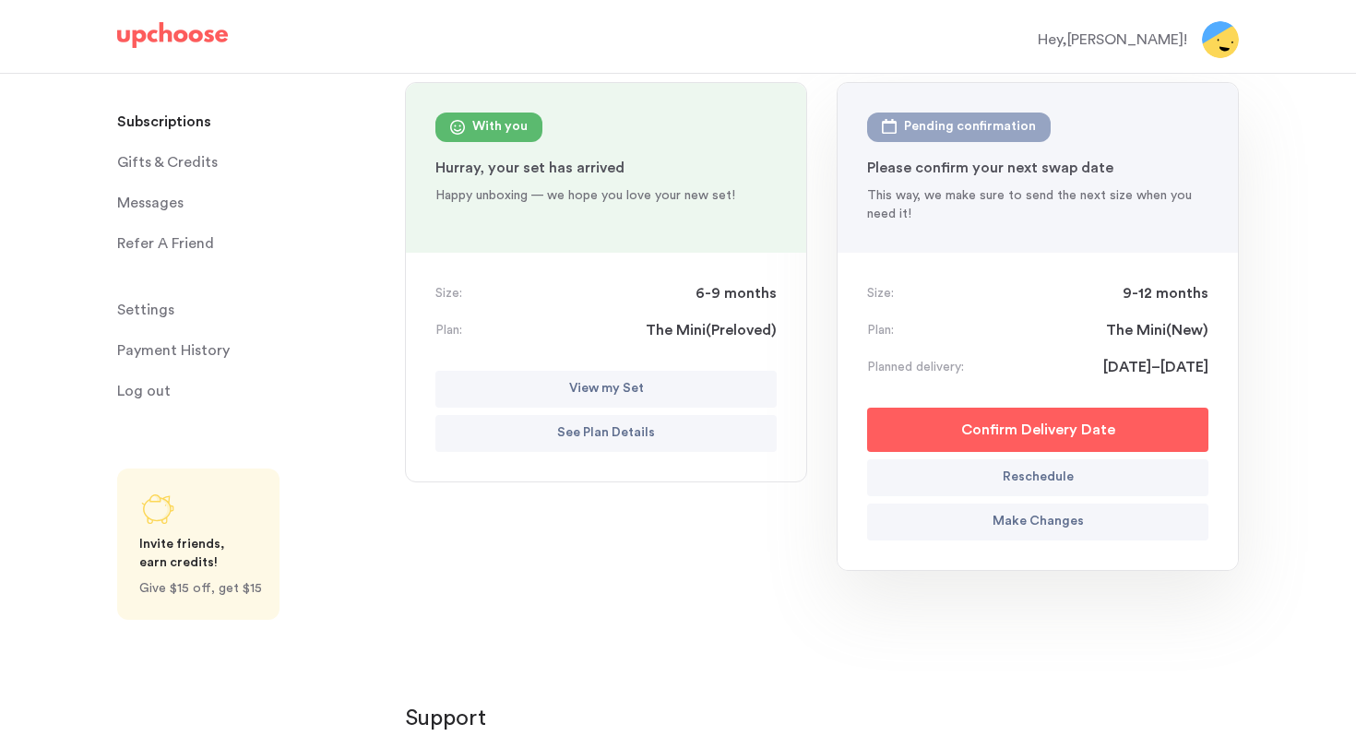
click at [1032, 482] on p "Reschedule" at bounding box center [1038, 478] width 71 height 22
select select "September"
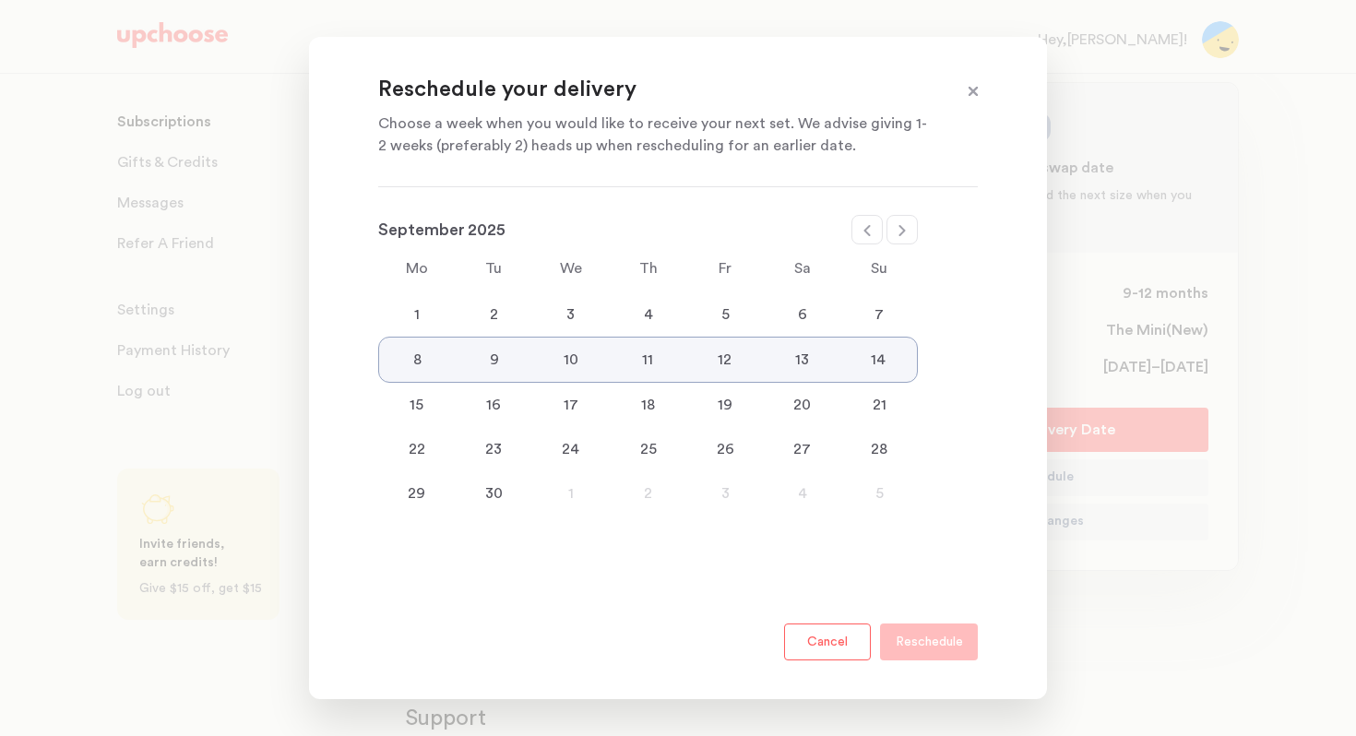
click at [499, 494] on div "30" at bounding box center [495, 494] width 78 height 22
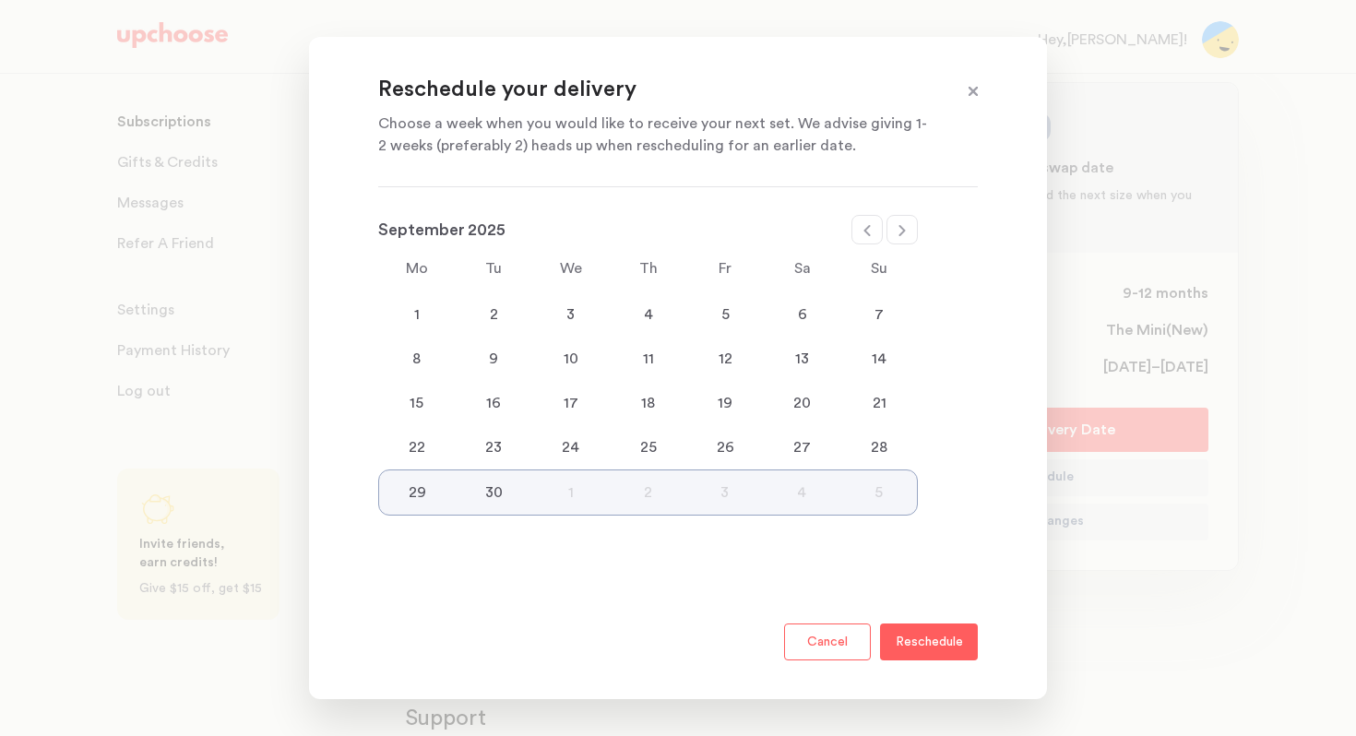
click at [907, 617] on p "Reschedule" at bounding box center [929, 642] width 67 height 22
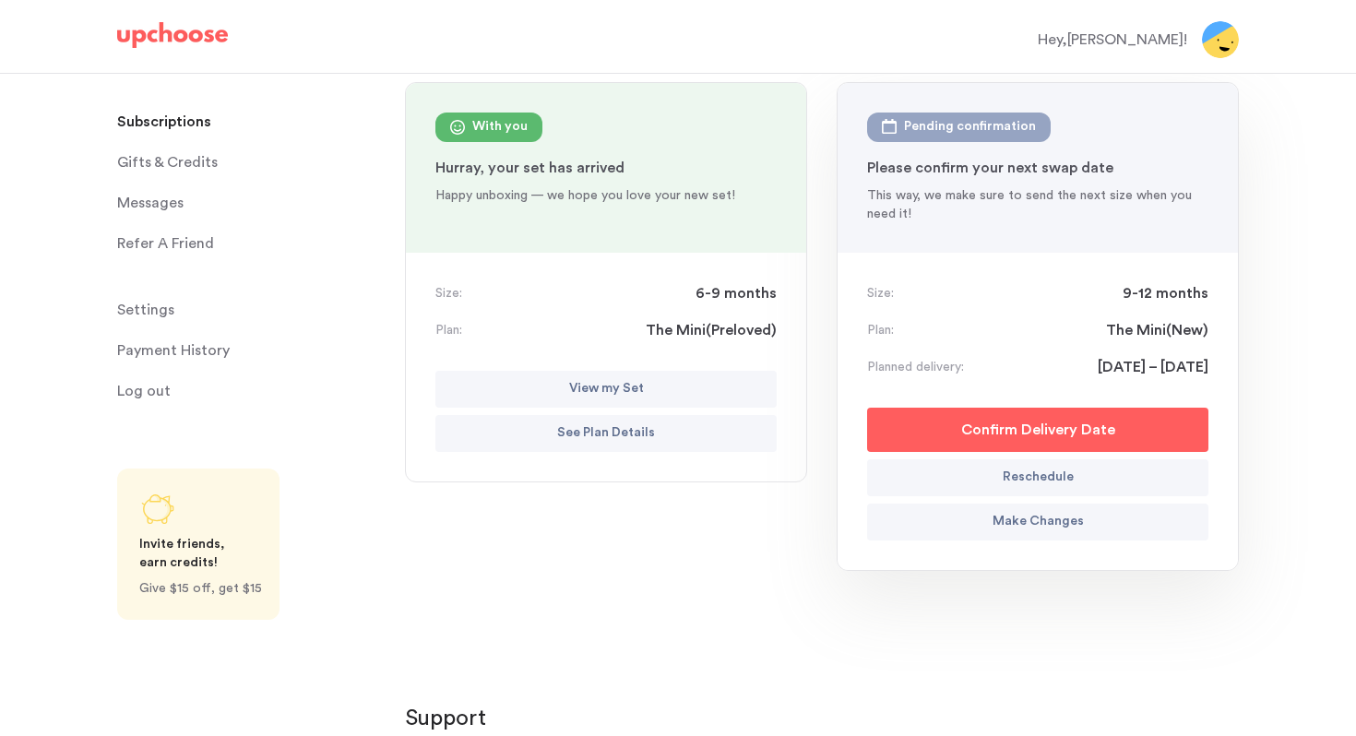
click at [999, 480] on button "Reschedule" at bounding box center [1037, 478] width 341 height 37
select select "September"
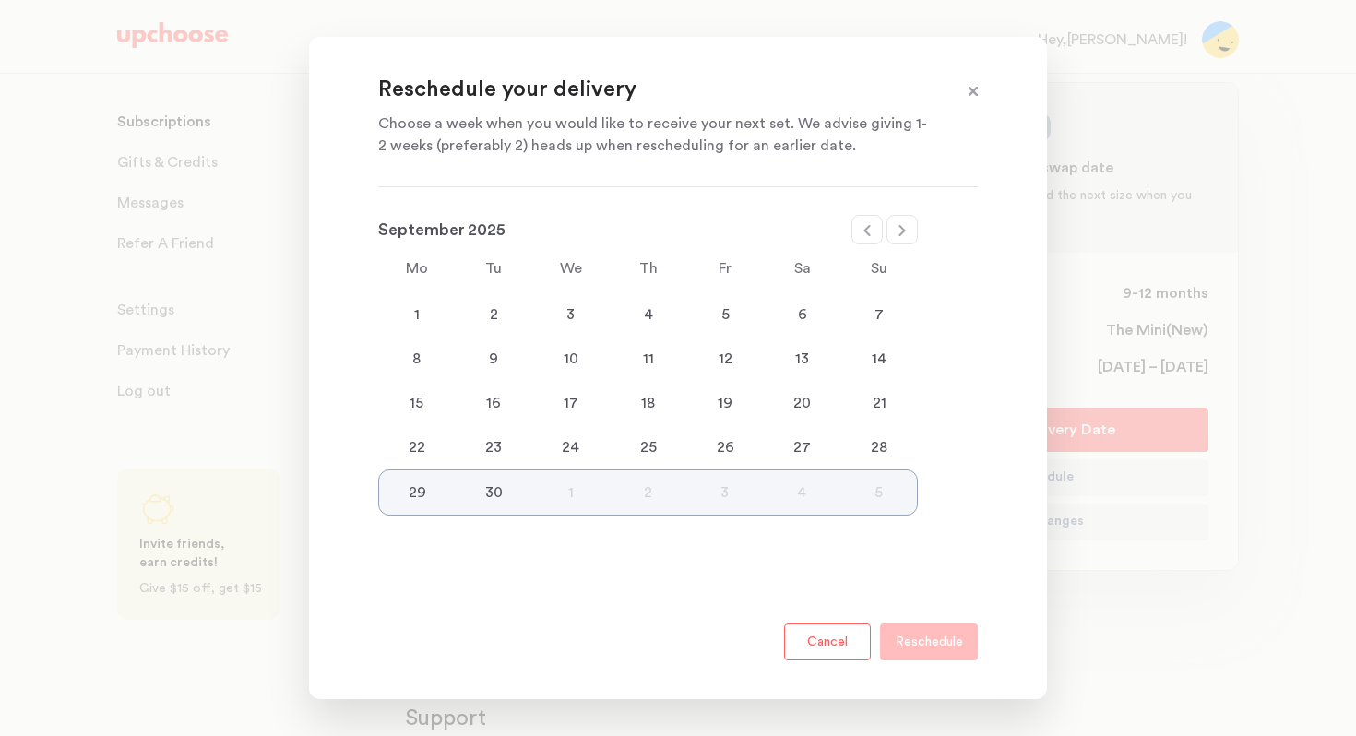
click at [412, 446] on div "22" at bounding box center [417, 447] width 78 height 22
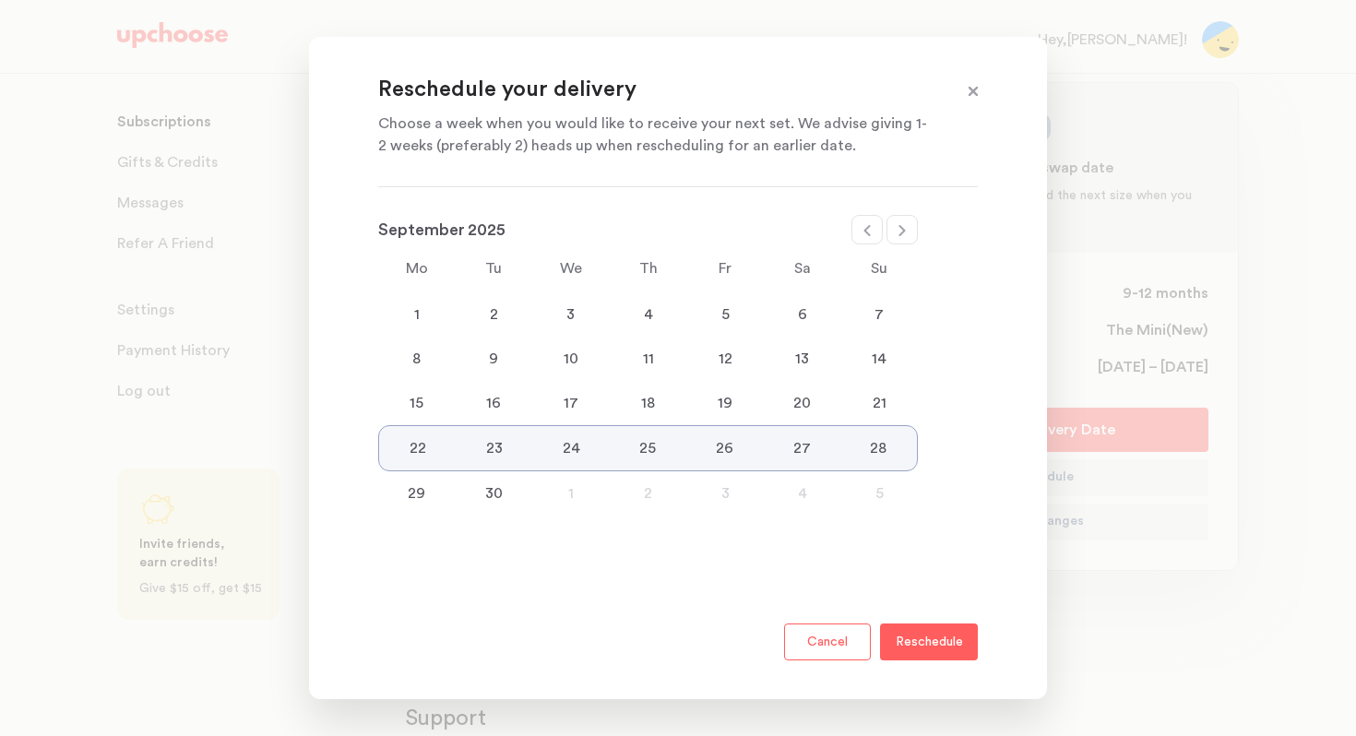
click at [922, 617] on p "Reschedule" at bounding box center [929, 642] width 67 height 22
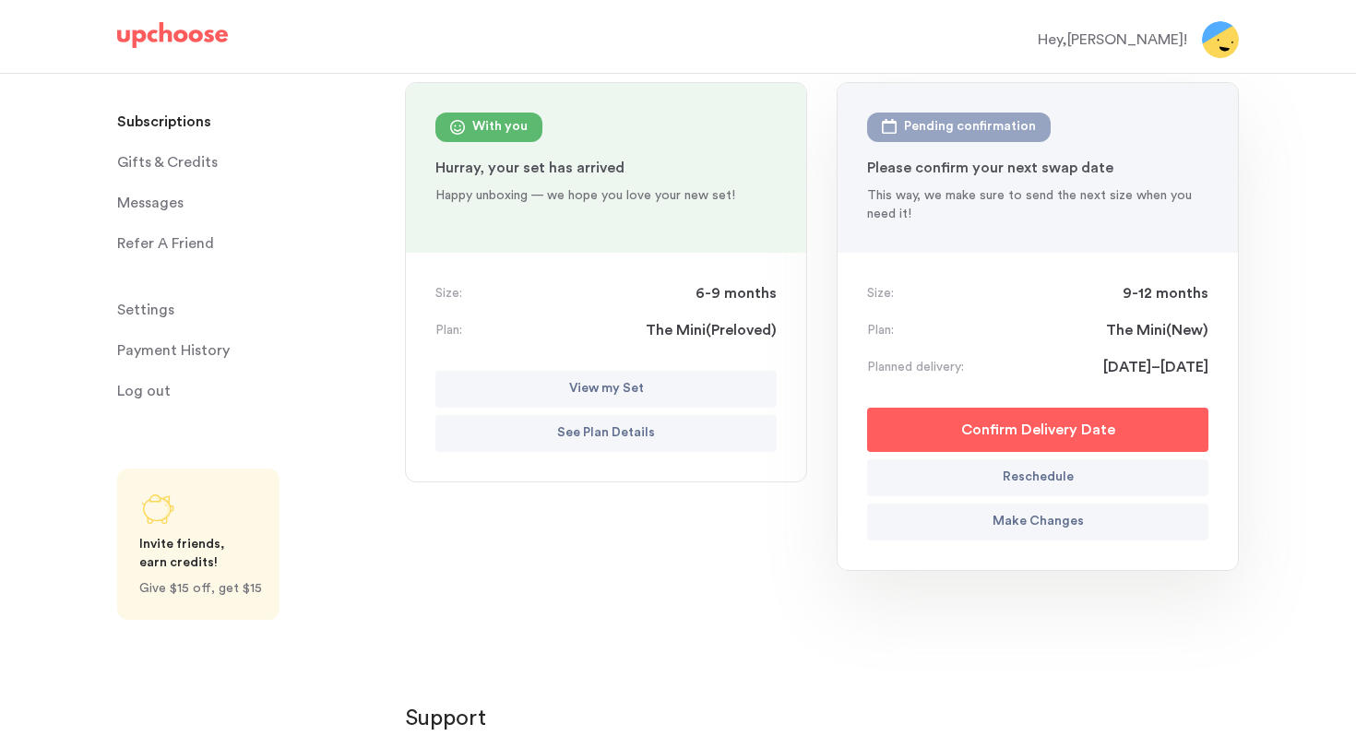
click at [996, 424] on p "Confirm Delivery Date" at bounding box center [1038, 430] width 154 height 22
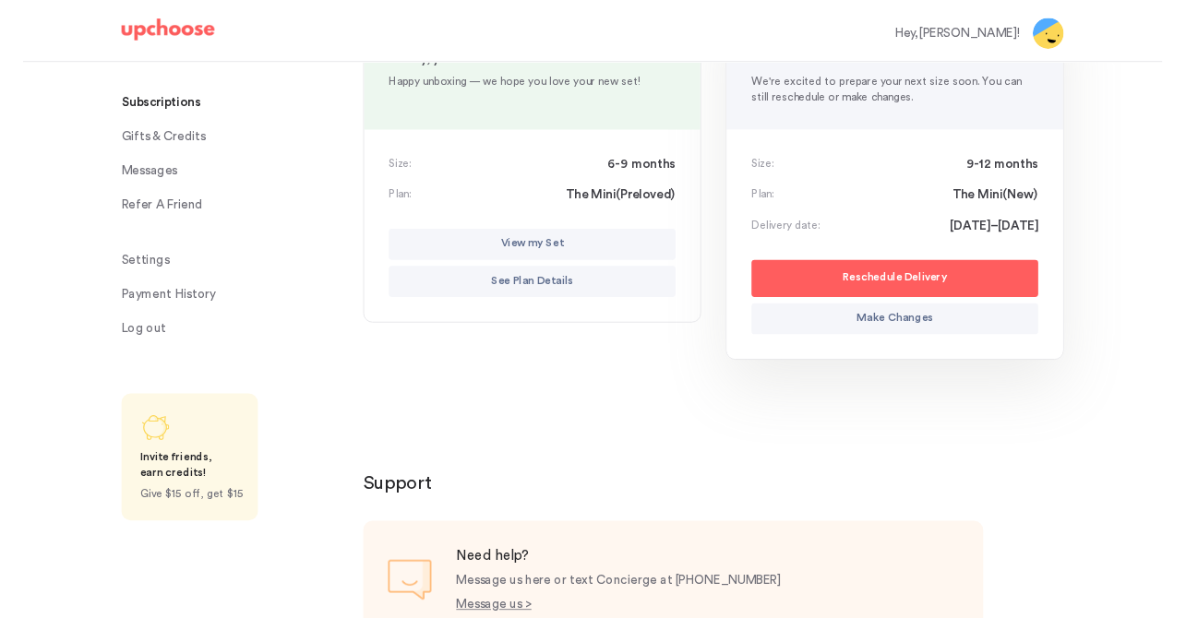
scroll to position [0, 0]
